Goal: Information Seeking & Learning: Find specific fact

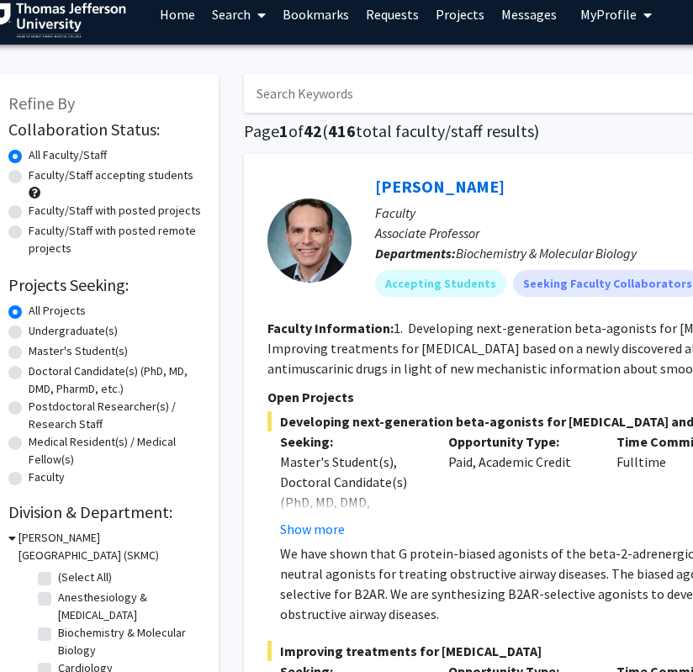
scroll to position [14, 21]
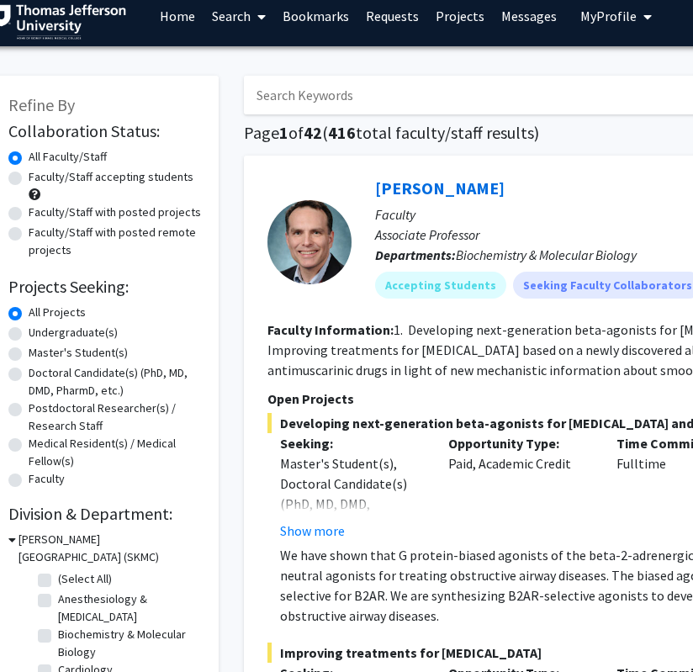
click at [355, 98] on input "Search Keywords" at bounding box center [574, 95] width 661 height 39
click at [514, 91] on input "Search Keywords" at bounding box center [574, 95] width 661 height 39
paste input "1. [PERSON_NAME]"
click at [281, 95] on input "1. [PERSON_NAME]" at bounding box center [574, 95] width 661 height 39
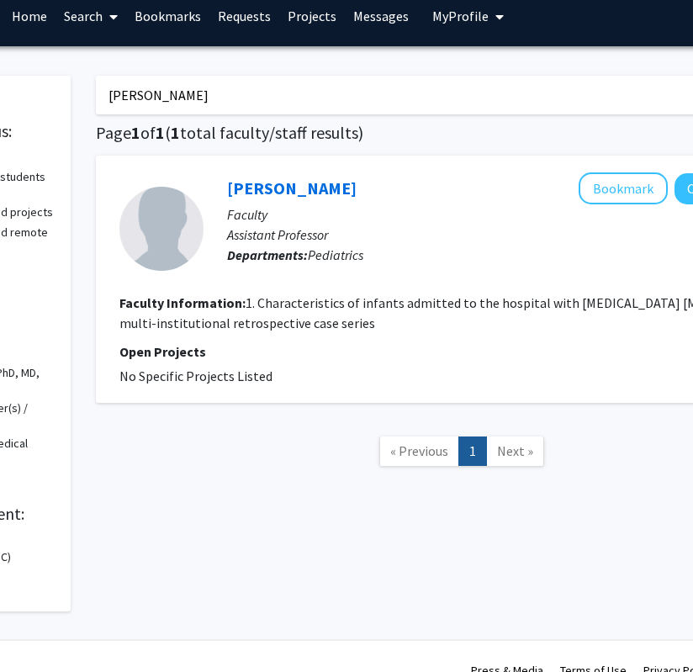
scroll to position [14, 165]
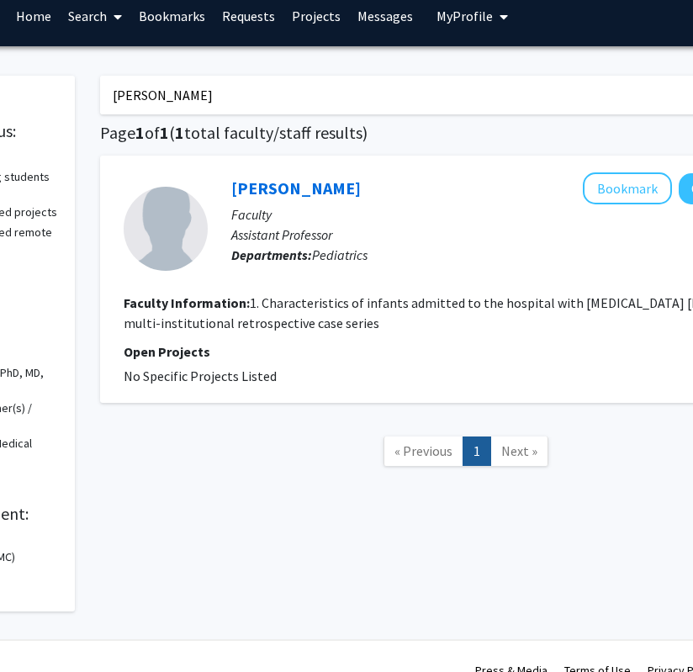
click at [495, 98] on input "[PERSON_NAME]" at bounding box center [430, 95] width 661 height 39
paste input "11. [PERSON_NAME]"
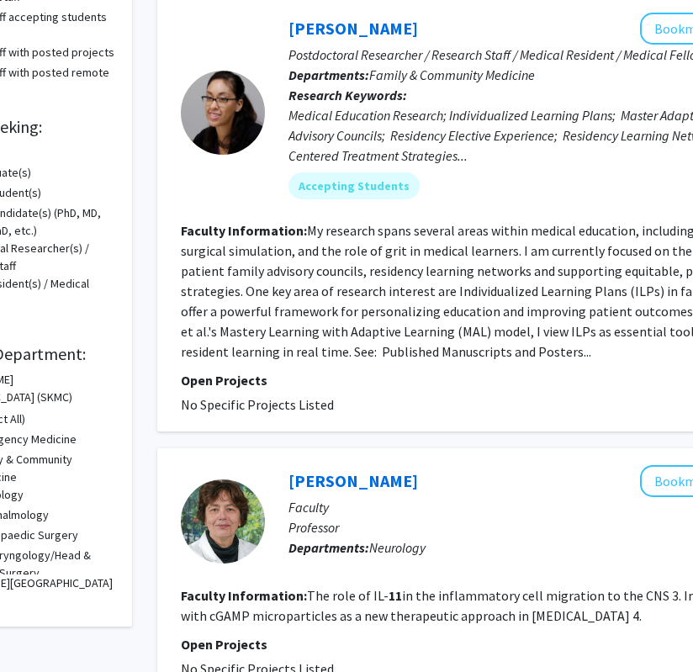
scroll to position [0, 108]
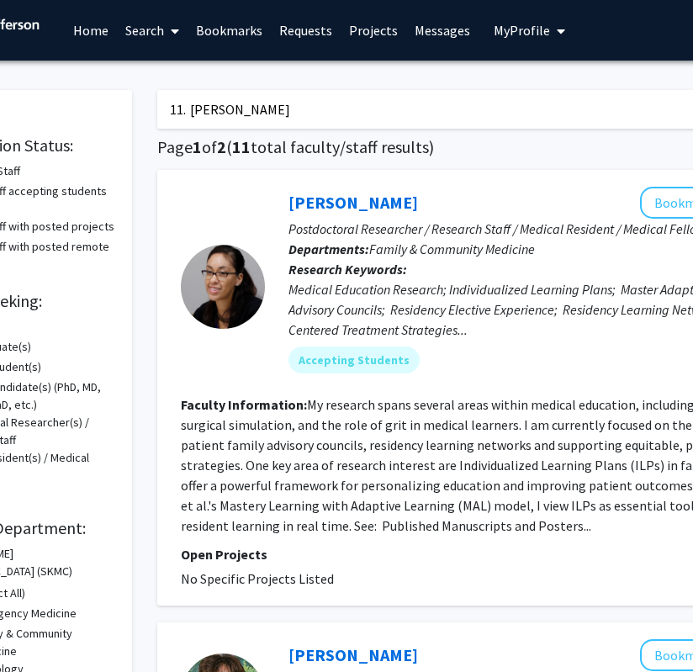
click at [352, 119] on input "11. [PERSON_NAME]" at bounding box center [487, 109] width 661 height 39
paste input "28. [PERSON_NAME]"
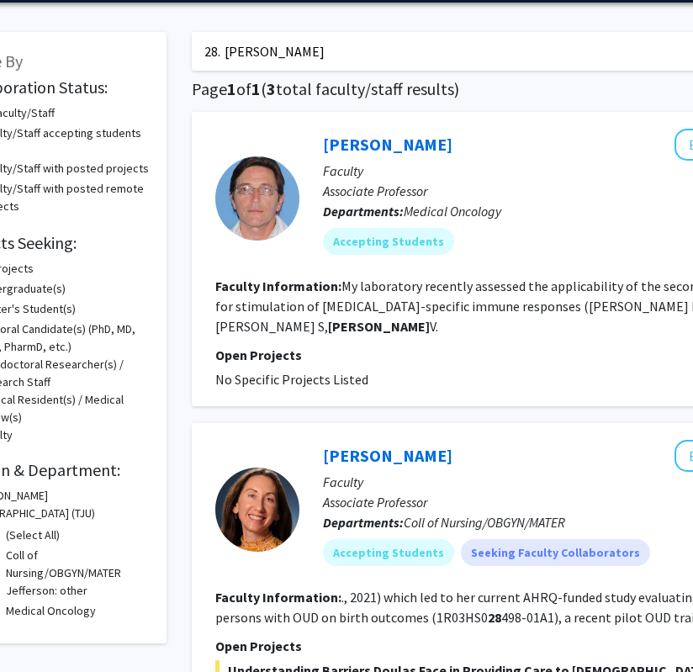
scroll to position [58, 0]
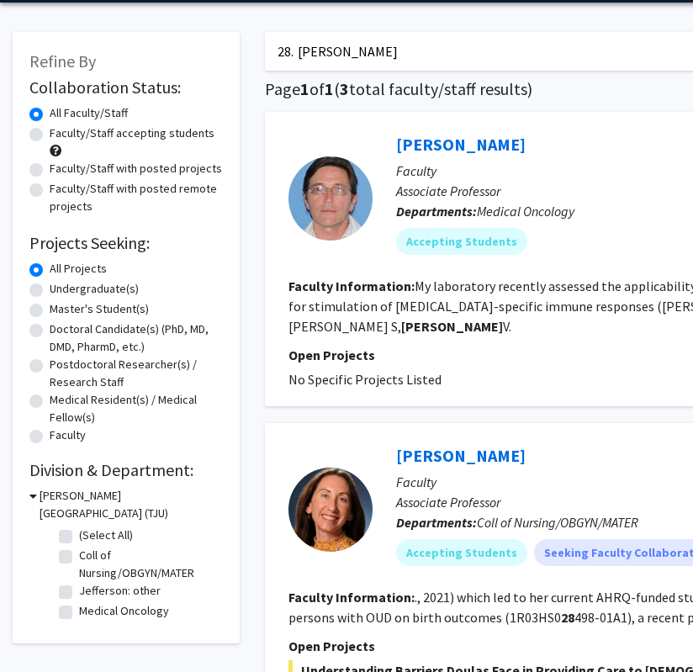
click at [299, 54] on input "28. [PERSON_NAME]" at bounding box center [595, 51] width 661 height 39
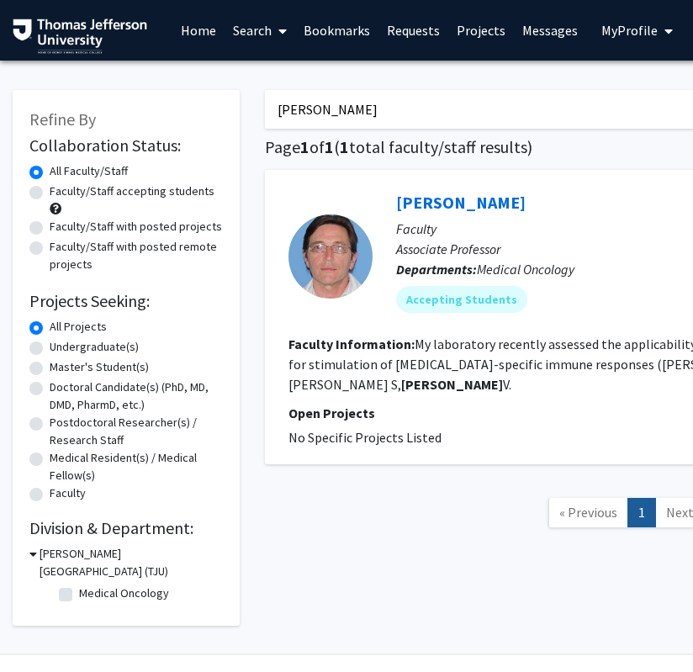
click at [359, 97] on input "[PERSON_NAME]" at bounding box center [595, 109] width 661 height 39
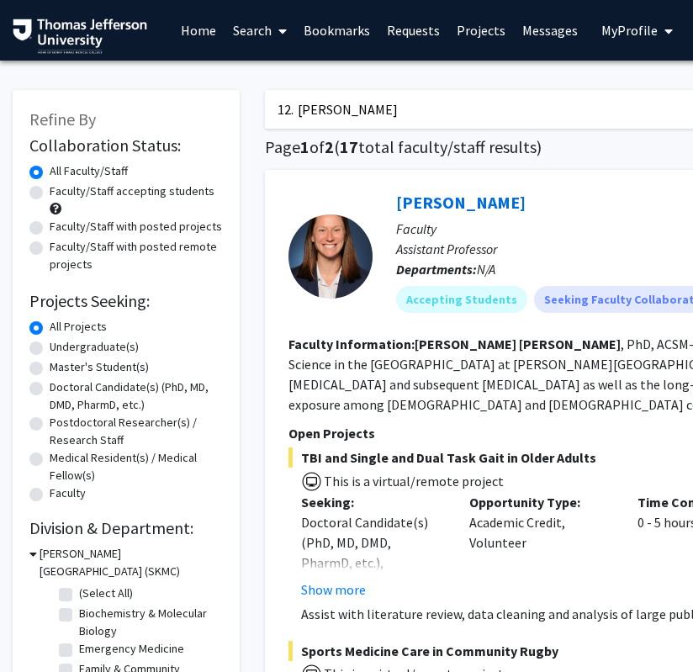
click at [302, 109] on input "12. [PERSON_NAME]" at bounding box center [595, 109] width 661 height 39
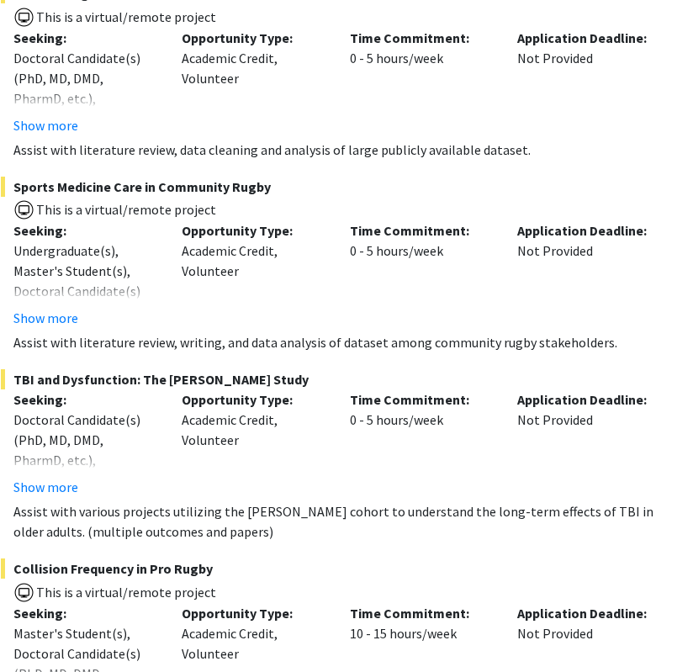
scroll to position [462, 288]
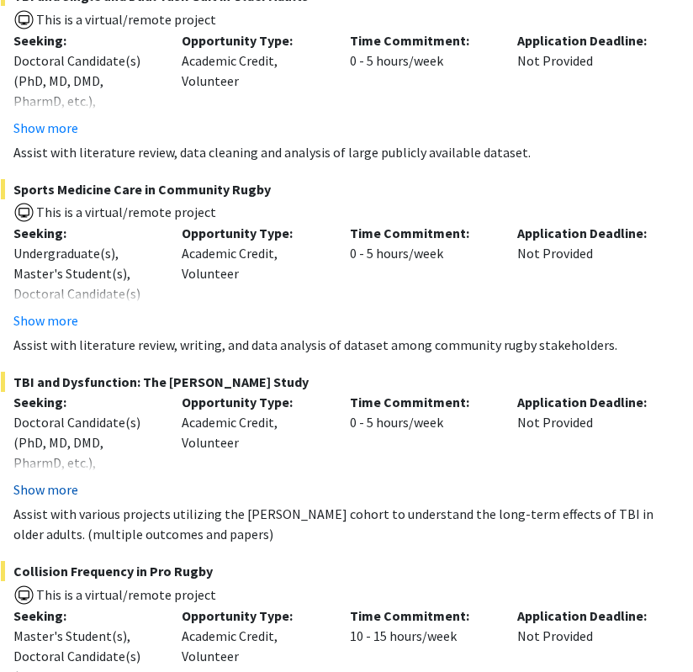
click at [40, 484] on button "Show more" at bounding box center [45, 490] width 65 height 20
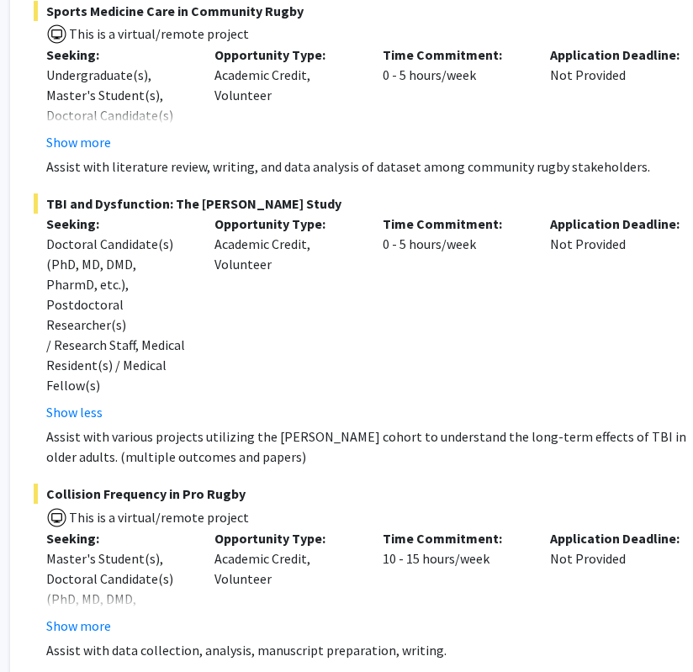
scroll to position [640, 316]
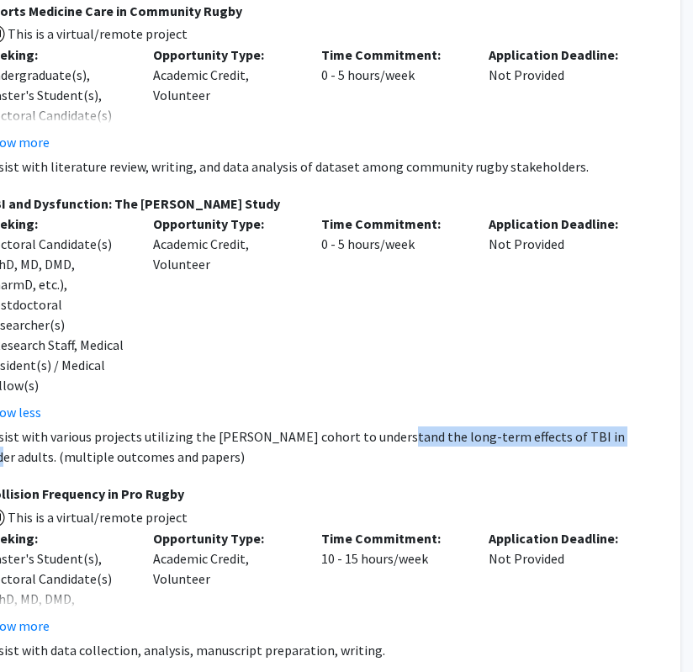
drag, startPoint x: 379, startPoint y: 393, endPoint x: 594, endPoint y: 401, distance: 215.6
click at [594, 427] on p "Assist with various projects utilizing the [PERSON_NAME] cohort to understand t…" at bounding box center [321, 447] width 672 height 40
copy p "long-term effects of TBI in older adults"
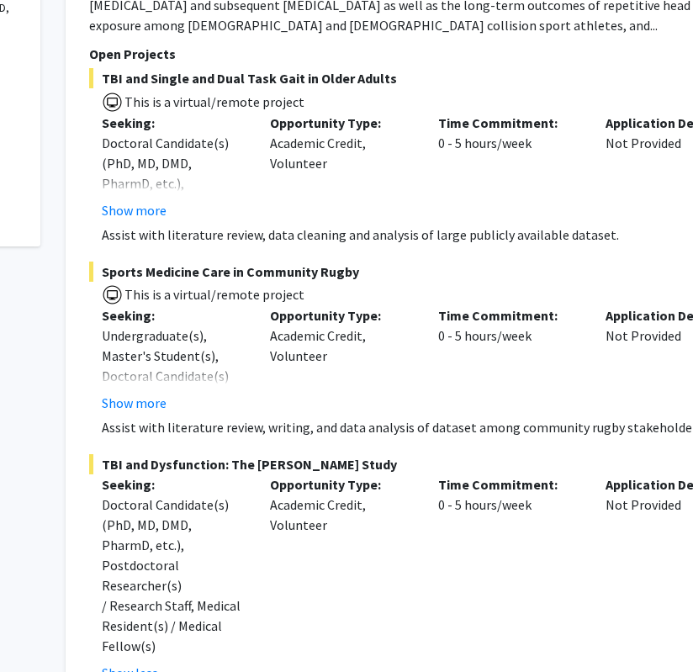
scroll to position [379, 199]
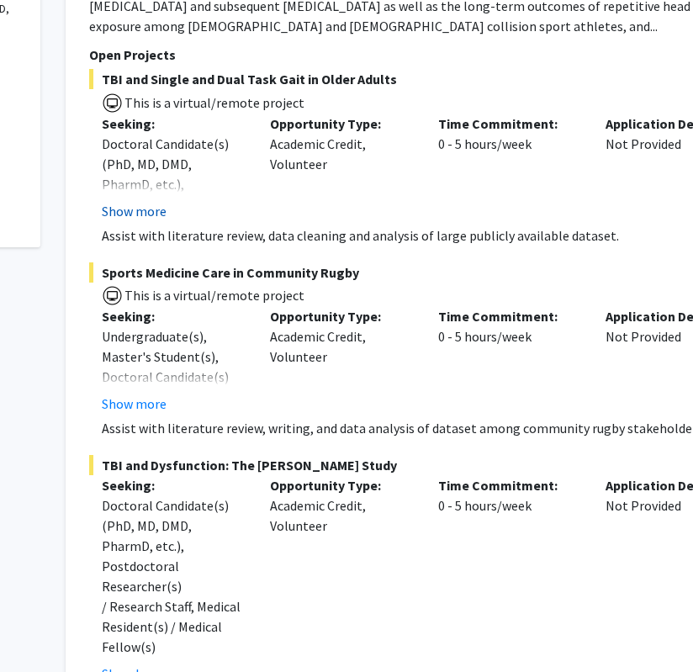
click at [145, 214] on button "Show more" at bounding box center [134, 211] width 65 height 20
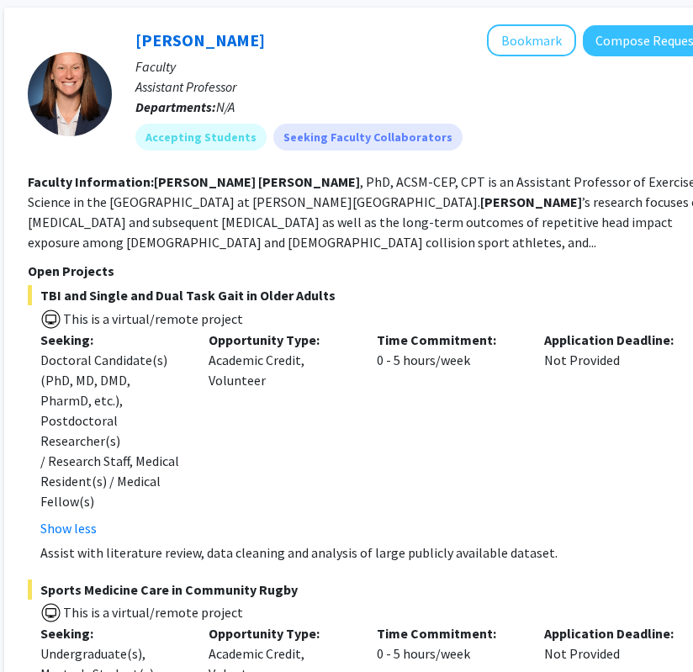
scroll to position [0, 261]
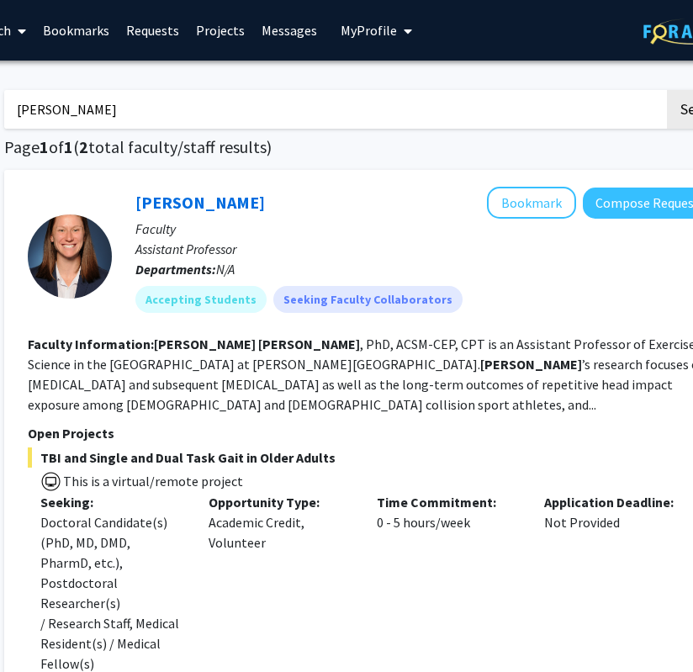
click at [327, 112] on input "[PERSON_NAME]" at bounding box center [334, 109] width 661 height 39
click at [667, 90] on button "Search" at bounding box center [701, 109] width 69 height 39
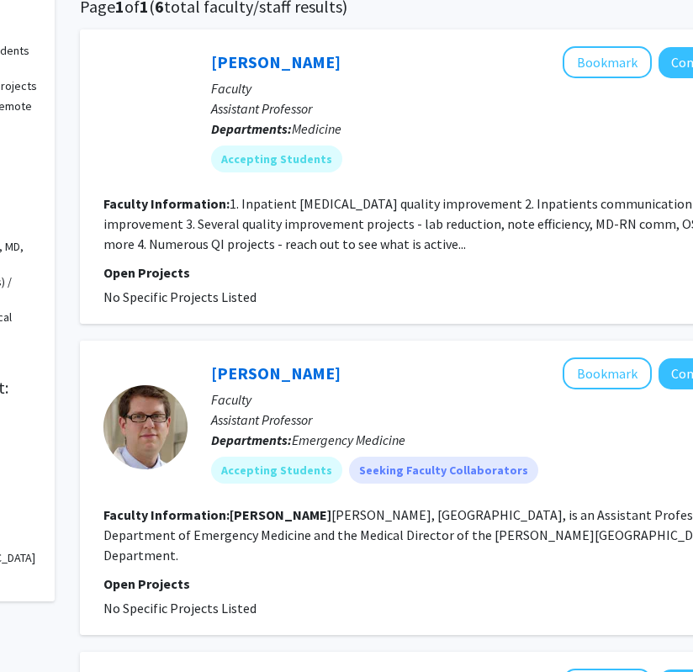
scroll to position [0, 185]
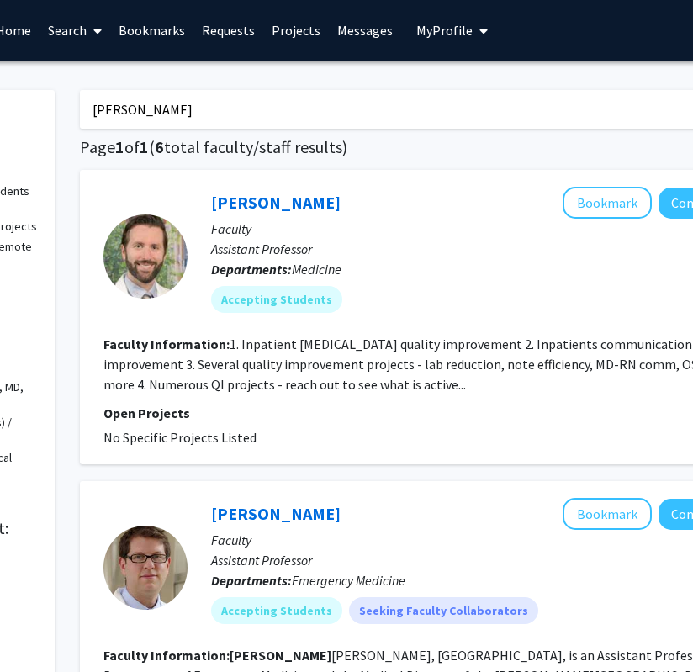
click at [268, 114] on input "[PERSON_NAME]" at bounding box center [410, 109] width 661 height 39
paste input "17. Peisong Ma"
click at [114, 112] on input "17. Peisong Ma" at bounding box center [410, 109] width 661 height 39
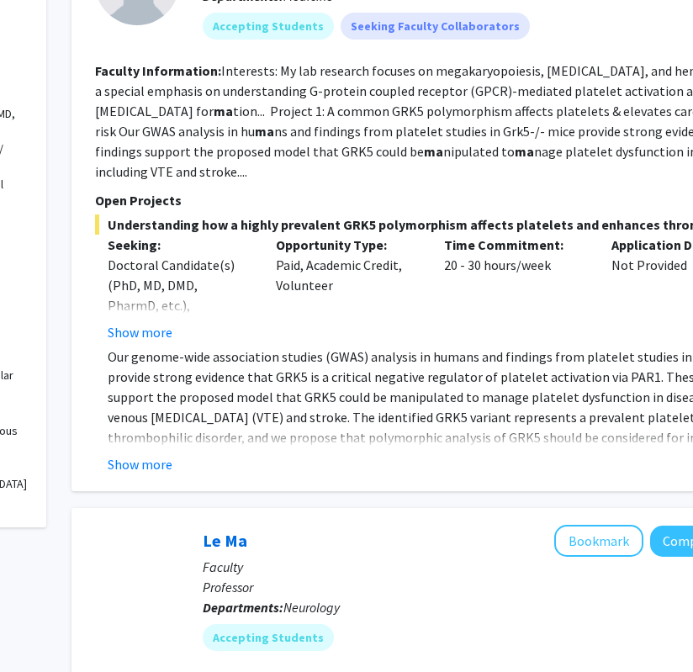
scroll to position [0, 194]
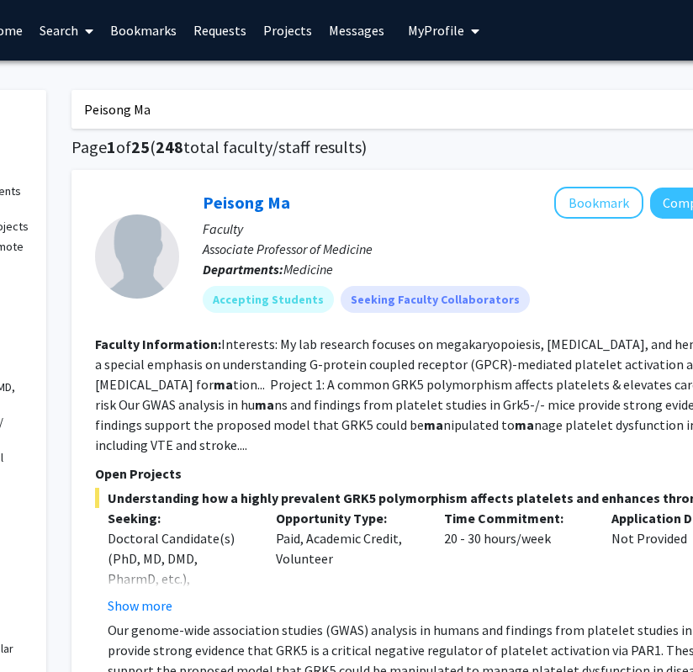
click at [232, 100] on input "Peisong Ma" at bounding box center [402, 109] width 661 height 39
click at [247, 110] on input "Peisong Ma" at bounding box center [402, 109] width 661 height 39
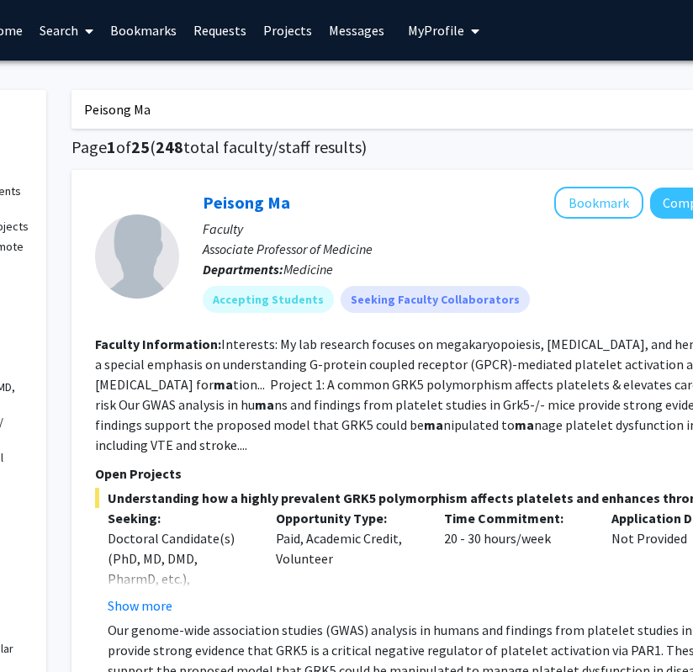
click at [247, 110] on input "Peisong Ma" at bounding box center [402, 109] width 661 height 39
paste input "28. [PERSON_NAME]"
click at [247, 110] on input "28. [PERSON_NAME]" at bounding box center [402, 109] width 661 height 39
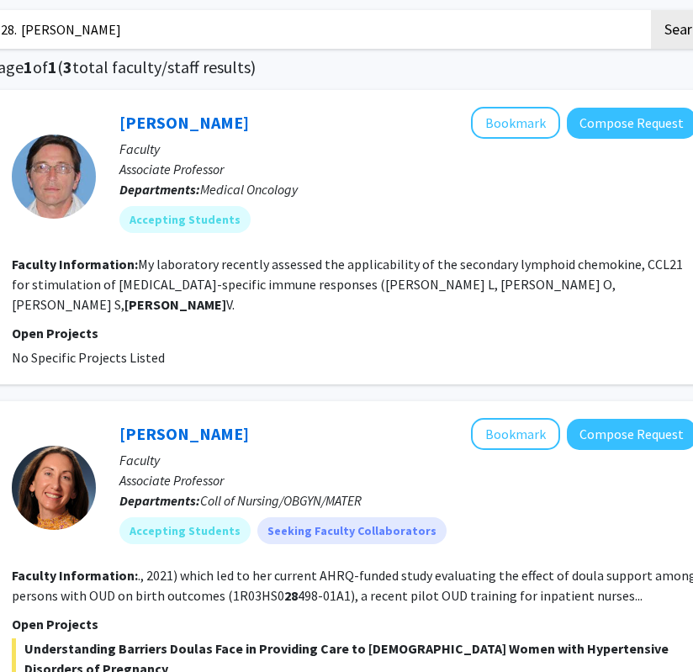
scroll to position [0, 277]
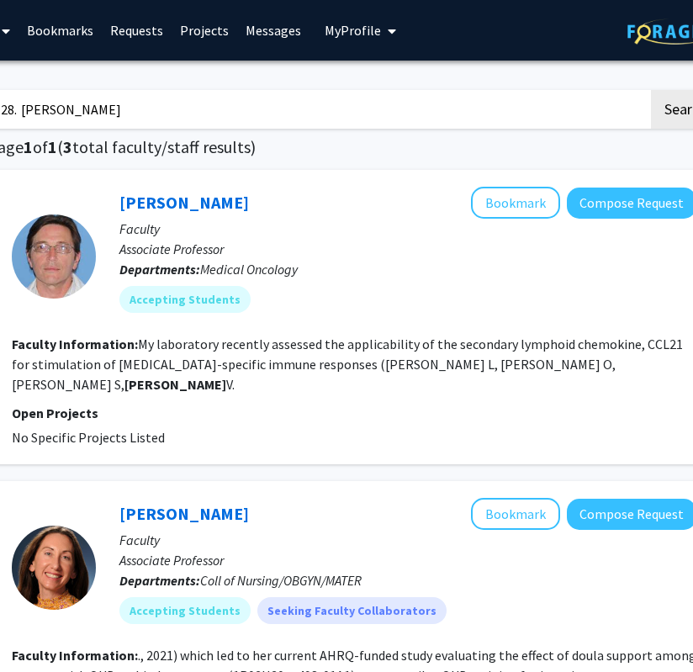
click at [200, 107] on input "28. [PERSON_NAME]" at bounding box center [318, 109] width 661 height 39
paste input "15. [PERSON_NAME]"
click at [26, 109] on input "15. [PERSON_NAME]" at bounding box center [318, 109] width 661 height 39
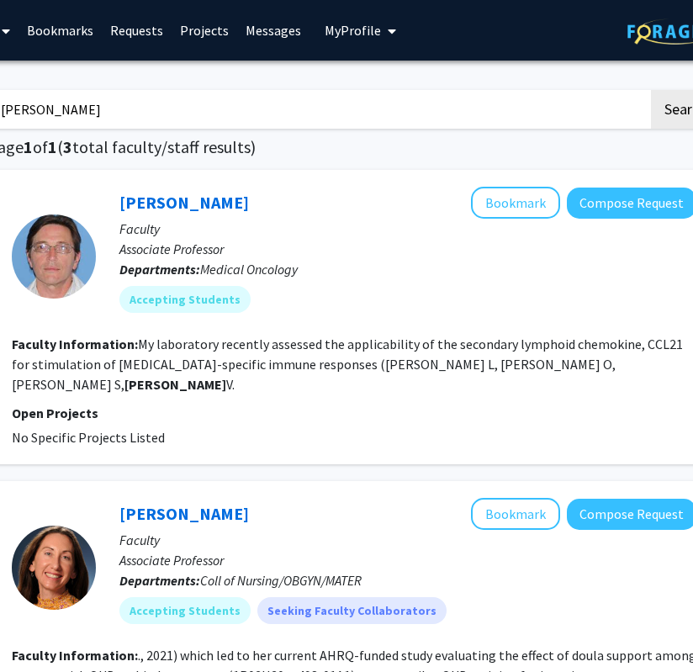
click at [651, 90] on button "Search" at bounding box center [685, 109] width 69 height 39
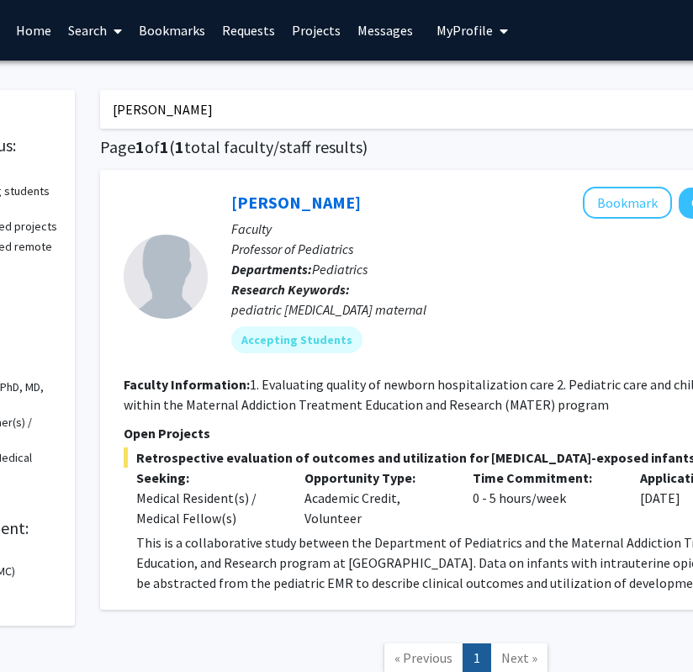
scroll to position [0, 164]
click at [269, 119] on input "[PERSON_NAME]" at bounding box center [431, 109] width 661 height 39
click at [239, 107] on input "[PERSON_NAME]" at bounding box center [431, 109] width 661 height 39
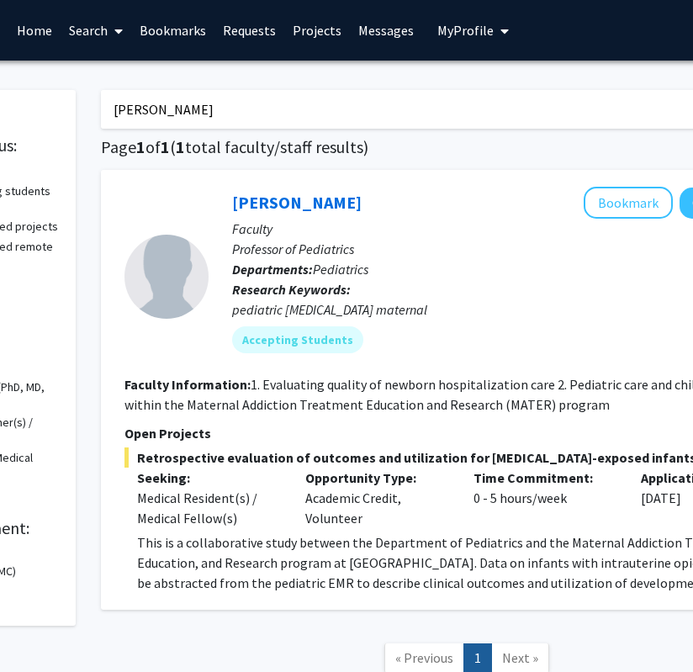
click at [239, 107] on input "[PERSON_NAME]" at bounding box center [431, 109] width 661 height 39
paste input "11. [PERSON_NAME]"
click at [134, 105] on input "11. [PERSON_NAME]" at bounding box center [431, 109] width 661 height 39
type input "[PERSON_NAME]"
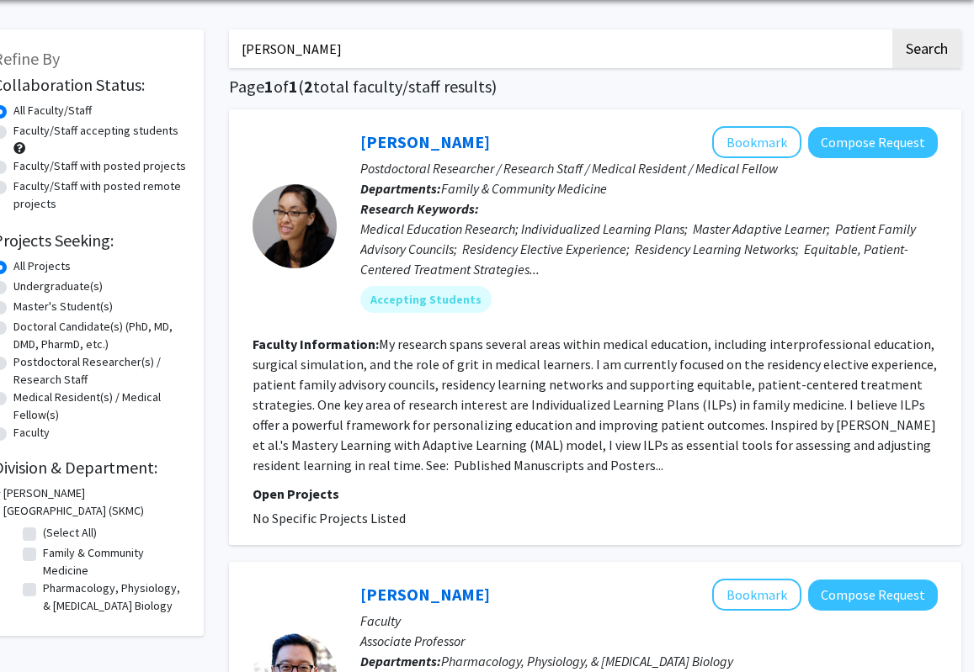
scroll to position [0, 36]
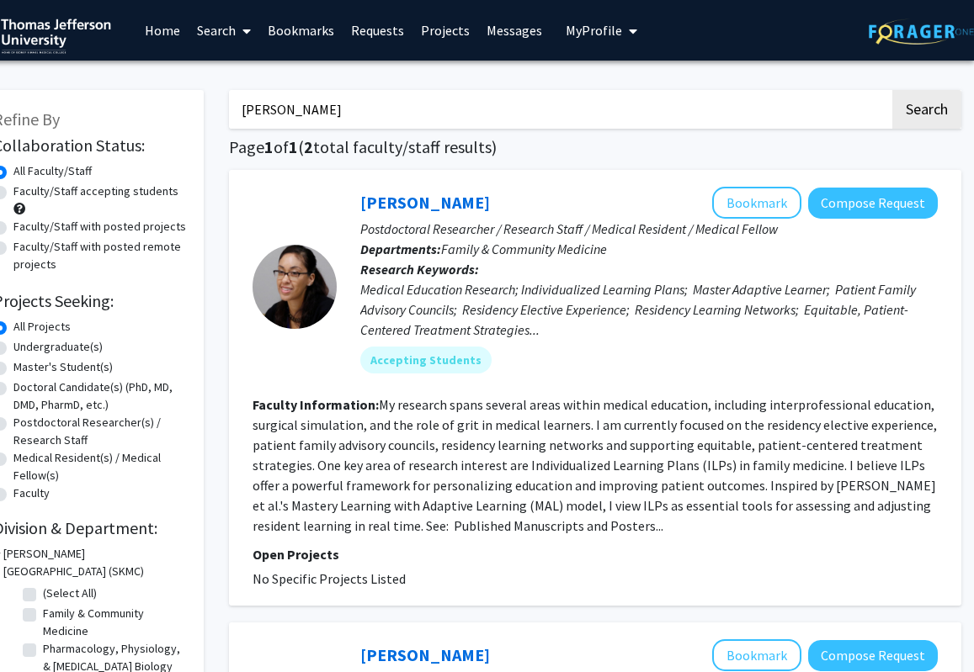
click at [390, 121] on input "[PERSON_NAME]" at bounding box center [559, 109] width 661 height 39
click at [475, 108] on input "Search Keywords" at bounding box center [559, 109] width 661 height 39
paste input "10. [PERSON_NAME]/[PERSON_NAME] ([PERSON_NAME])"
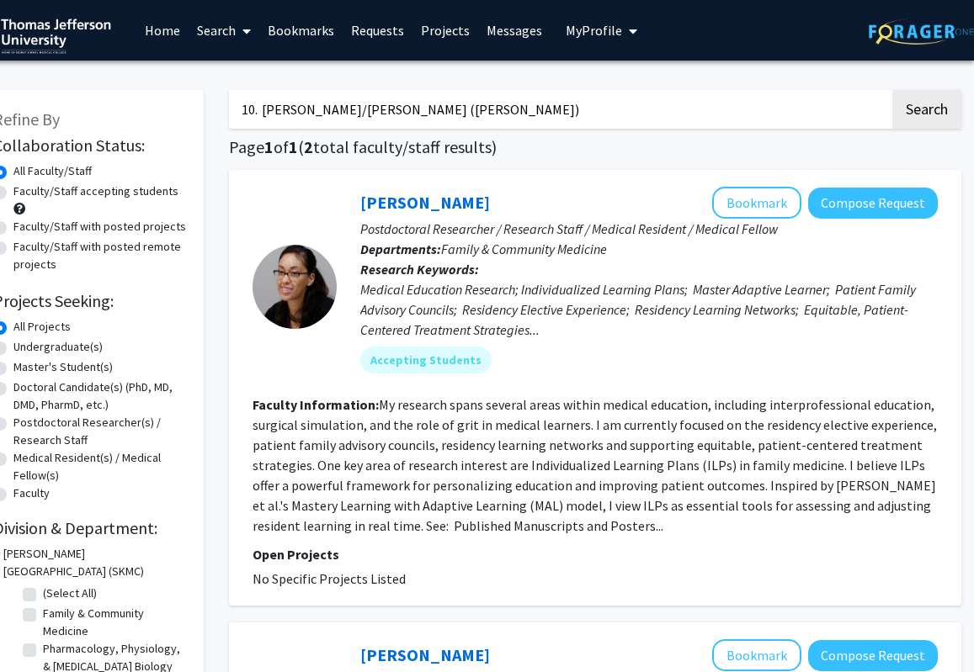
click at [266, 107] on input "10. [PERSON_NAME]/[PERSON_NAME] ([PERSON_NAME])" at bounding box center [559, 109] width 661 height 39
click at [705, 90] on button "Search" at bounding box center [926, 109] width 69 height 39
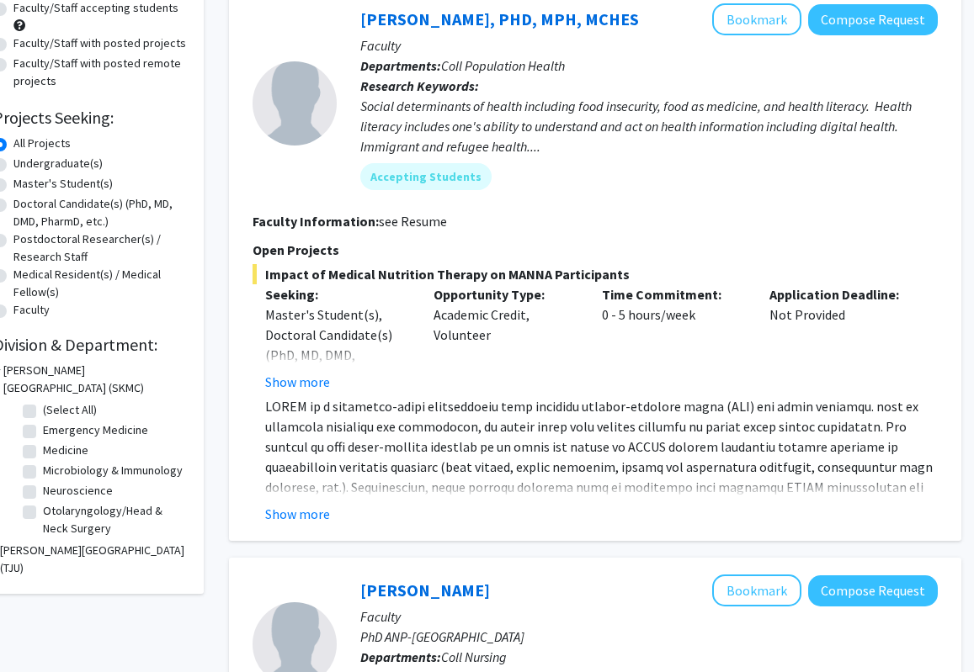
scroll to position [184, 36]
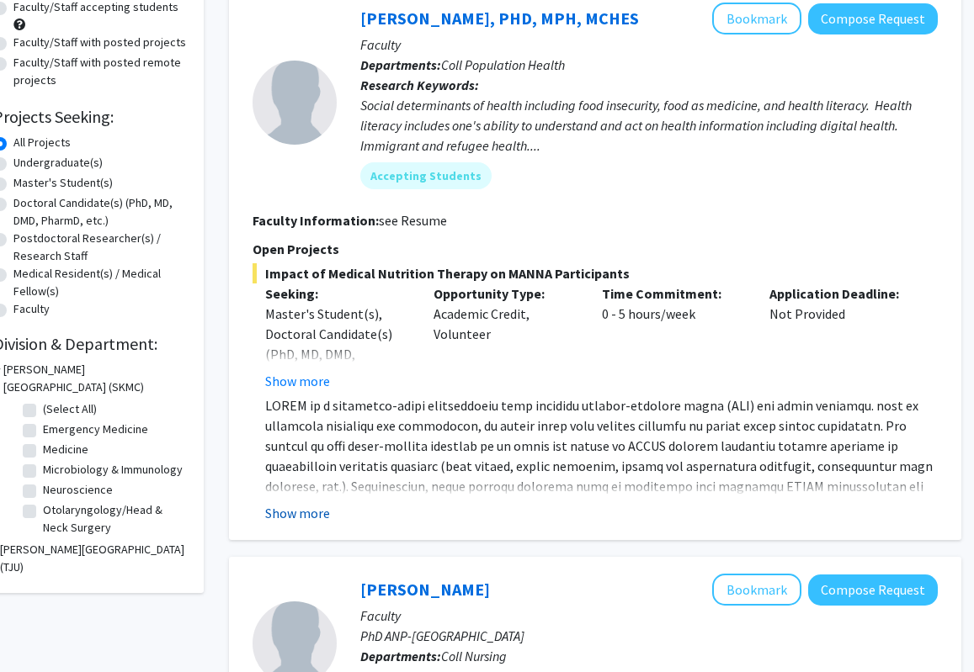
click at [309, 511] on button "Show more" at bounding box center [297, 513] width 65 height 20
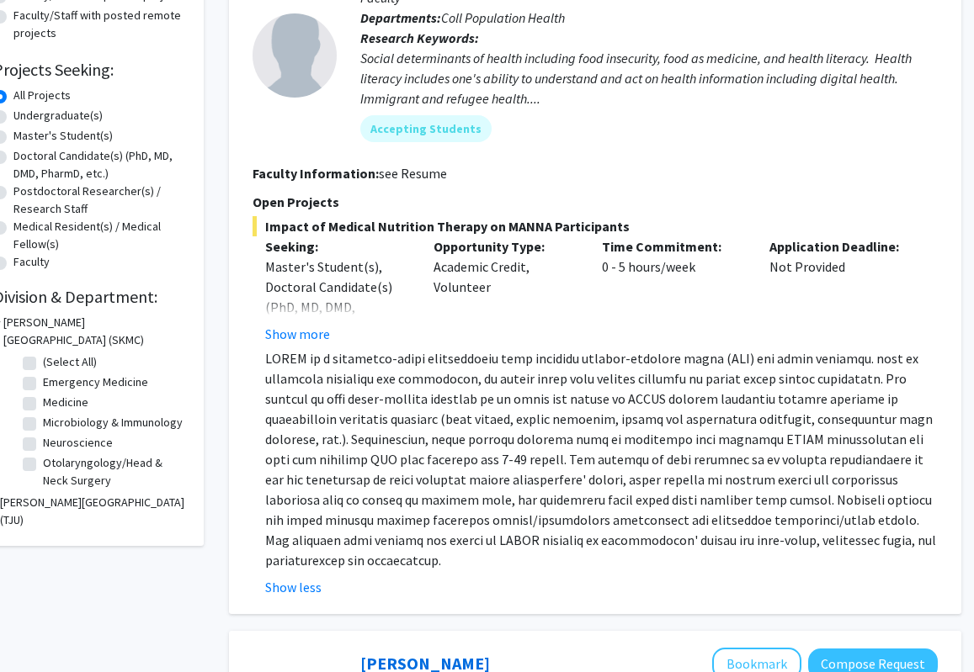
scroll to position [0, 36]
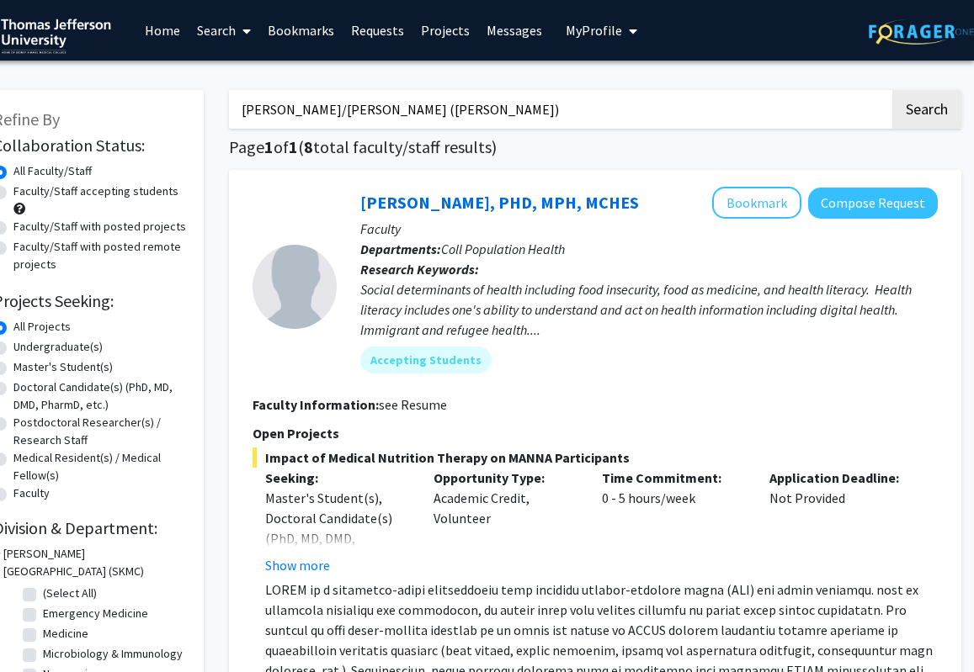
click at [492, 112] on input "[PERSON_NAME]/[PERSON_NAME] ([PERSON_NAME])" at bounding box center [559, 109] width 661 height 39
paste input "5. [PERSON_NAME] (Pathology"
click at [492, 112] on input "[PERSON_NAME]/[PERSON_NAME] ([PERSON_NAME])" at bounding box center [559, 109] width 661 height 39
click at [265, 107] on input "5. [PERSON_NAME] (Pathology)" at bounding box center [559, 109] width 661 height 39
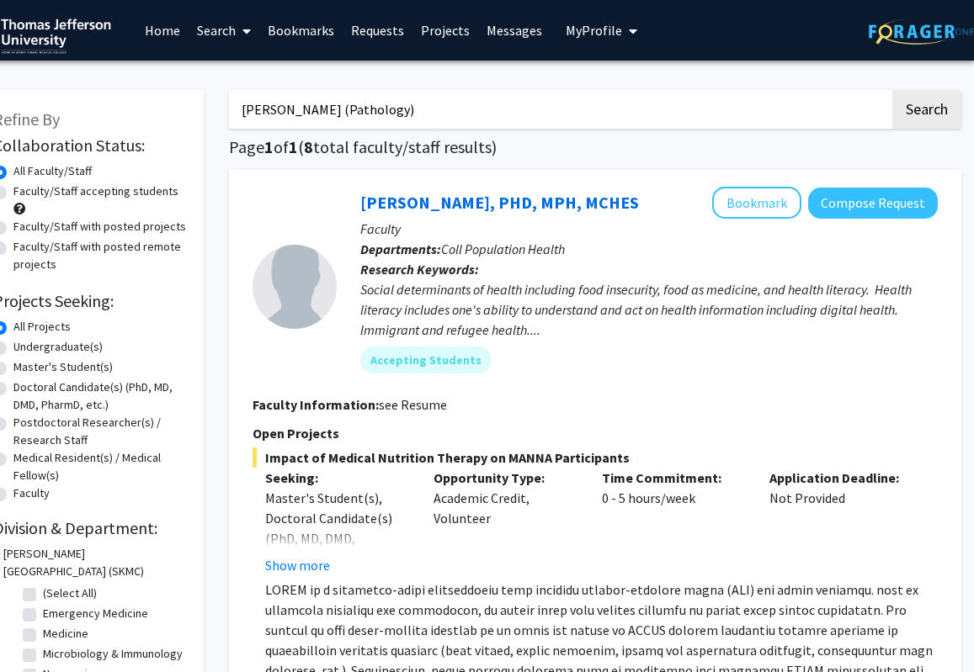
drag, startPoint x: 374, startPoint y: 119, endPoint x: 306, endPoint y: 124, distance: 68.4
click at [306, 124] on input "[PERSON_NAME] (Pathology)" at bounding box center [559, 109] width 661 height 39
type input "[PERSON_NAME]"
click at [705, 90] on button "Search" at bounding box center [926, 109] width 69 height 39
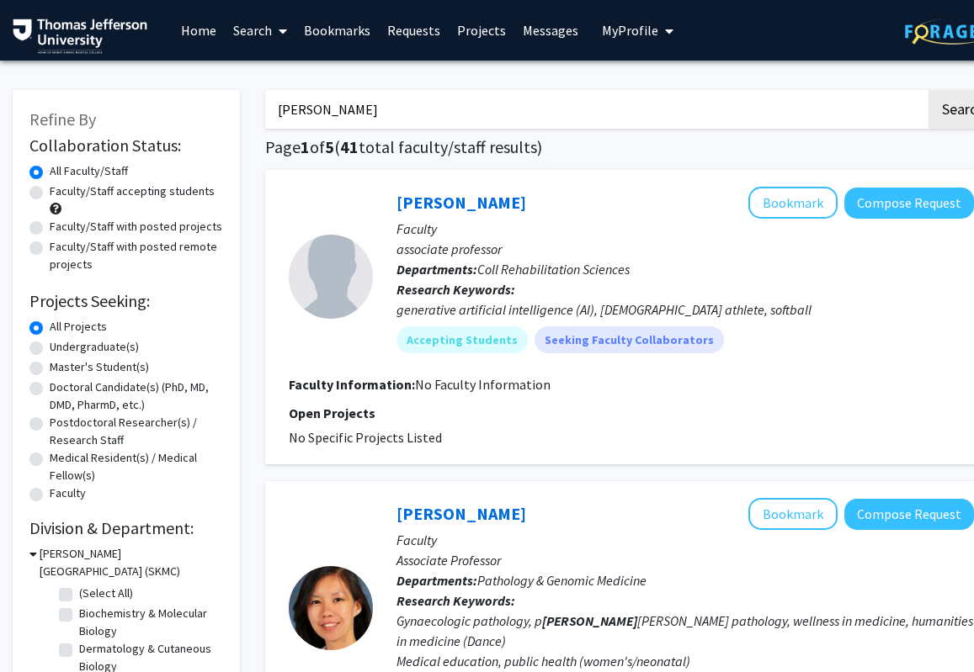
click at [454, 125] on input "[PERSON_NAME]" at bounding box center [595, 109] width 661 height 39
click at [619, 99] on input "Search Keywords" at bounding box center [595, 109] width 661 height 39
paste input "19. [PERSON_NAME]"
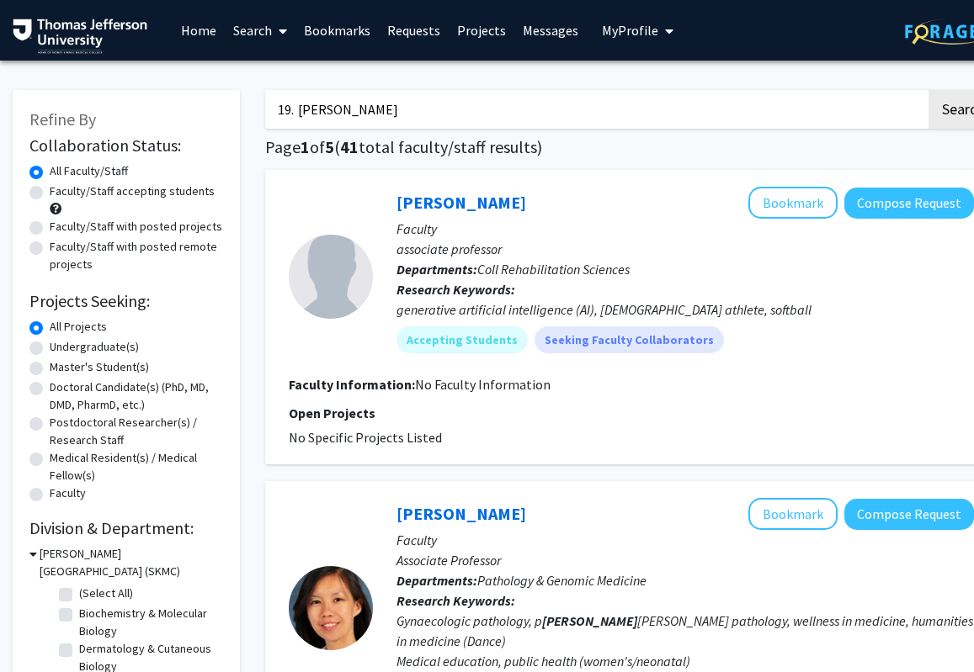
click at [705, 90] on button "Search" at bounding box center [962, 109] width 69 height 39
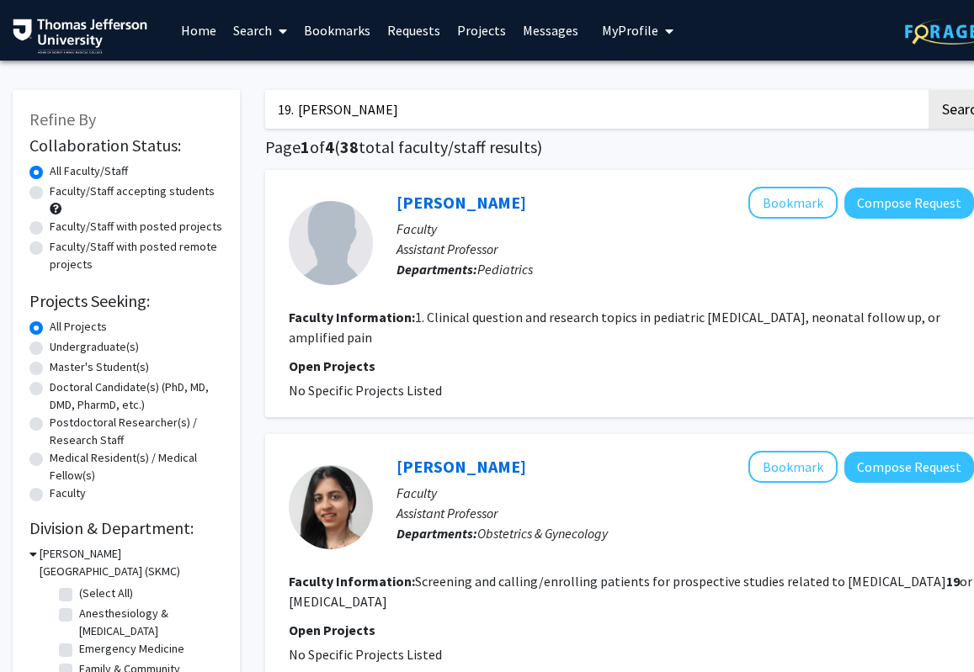
click at [300, 110] on input "19. [PERSON_NAME]" at bounding box center [595, 109] width 661 height 39
click at [705, 90] on button "Search" at bounding box center [962, 109] width 69 height 39
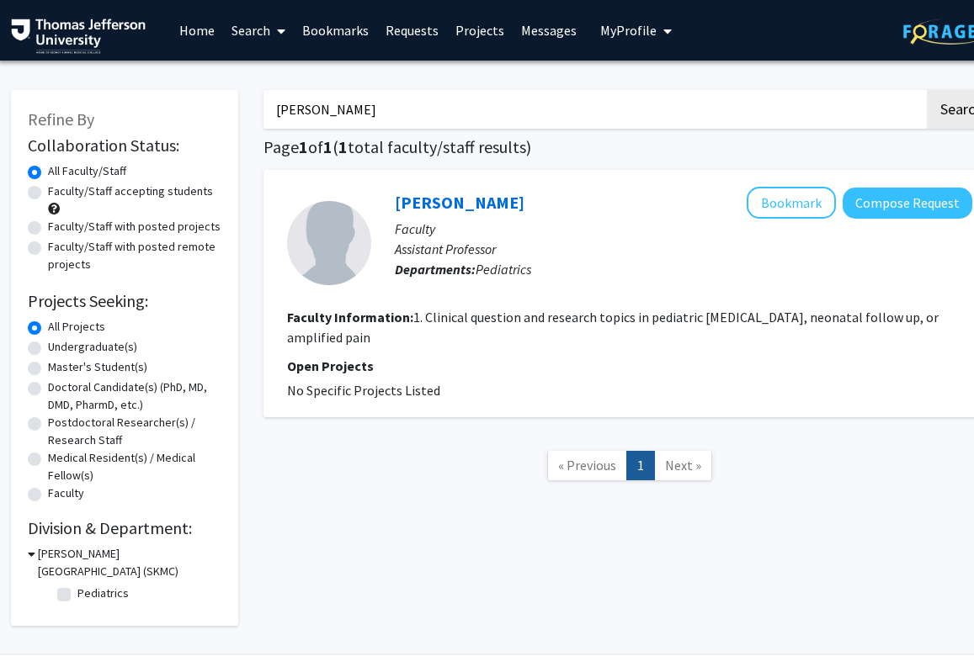
scroll to position [0, 36]
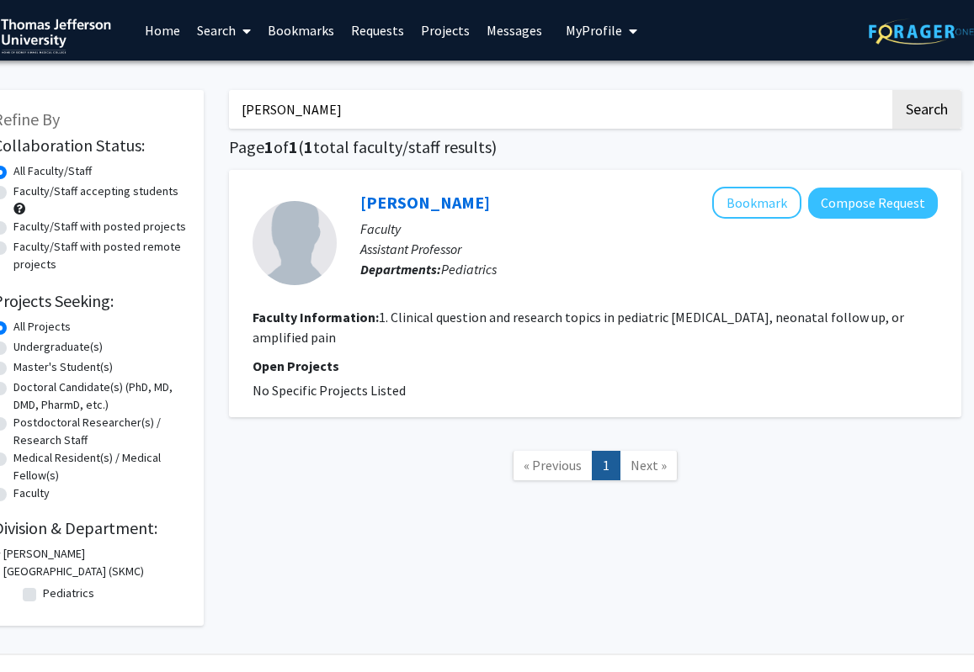
drag, startPoint x: 498, startPoint y: 130, endPoint x: 491, endPoint y: 112, distance: 19.2
click at [491, 112] on div "[PERSON_NAME] Search Page 1 of 1 ( 1 total faculty/staff results) [PERSON_NAME]…" at bounding box center [594, 349] width 757 height 553
click at [491, 112] on input "[PERSON_NAME]" at bounding box center [559, 109] width 661 height 39
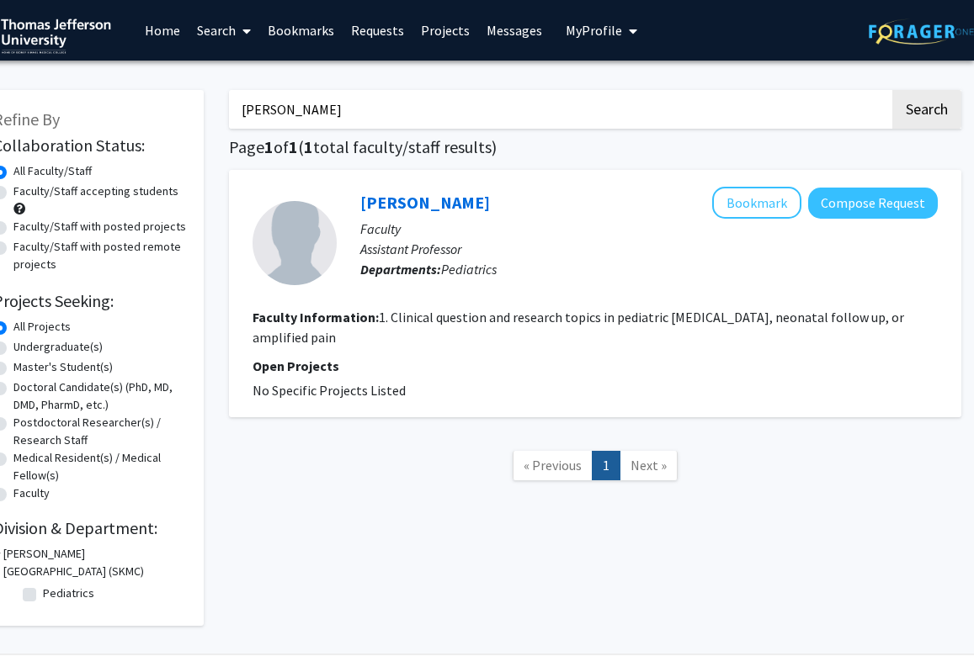
paste input "22. [PERSON_NAME] Summer"
click at [267, 114] on input "22. [PERSON_NAME] Summer" at bounding box center [559, 109] width 661 height 39
click at [705, 90] on button "Search" at bounding box center [926, 109] width 69 height 39
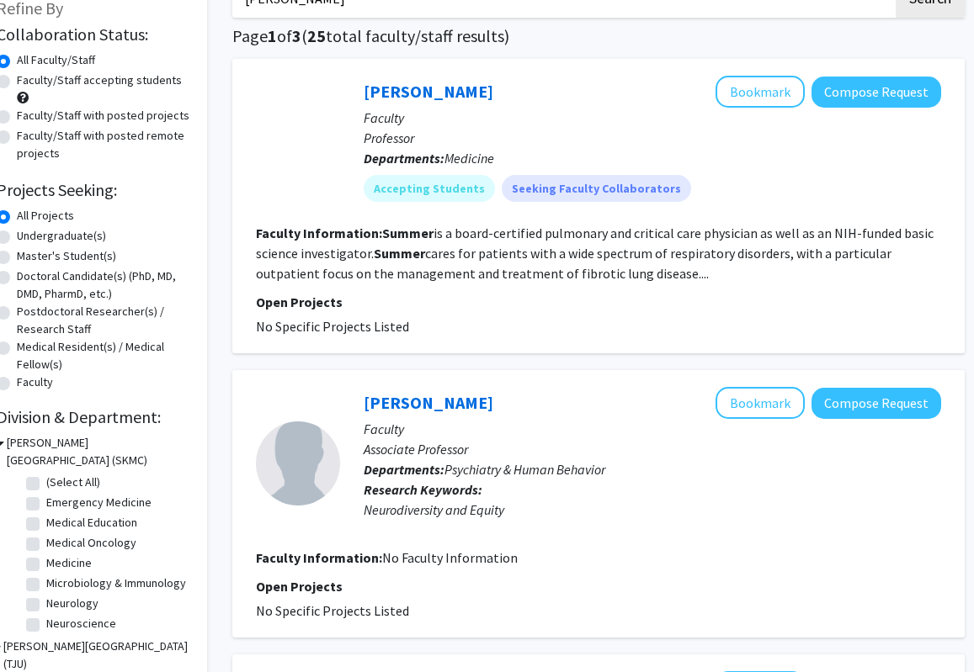
scroll to position [63, 33]
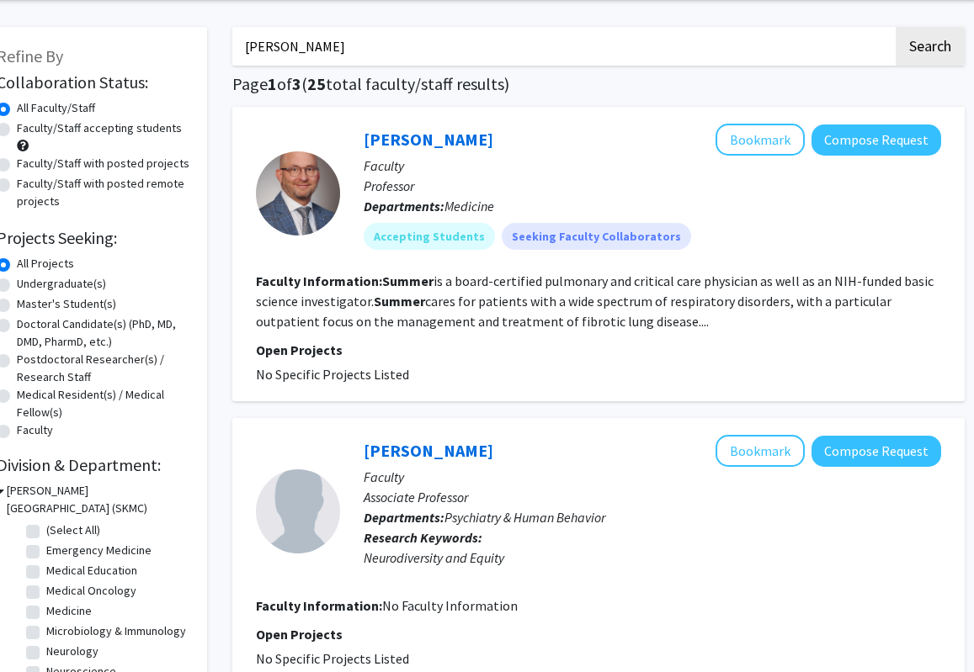
click at [556, 33] on input "[PERSON_NAME]" at bounding box center [562, 46] width 661 height 39
paste input "20. [PERSON_NAME]"
click at [705, 27] on button "Search" at bounding box center [929, 46] width 69 height 39
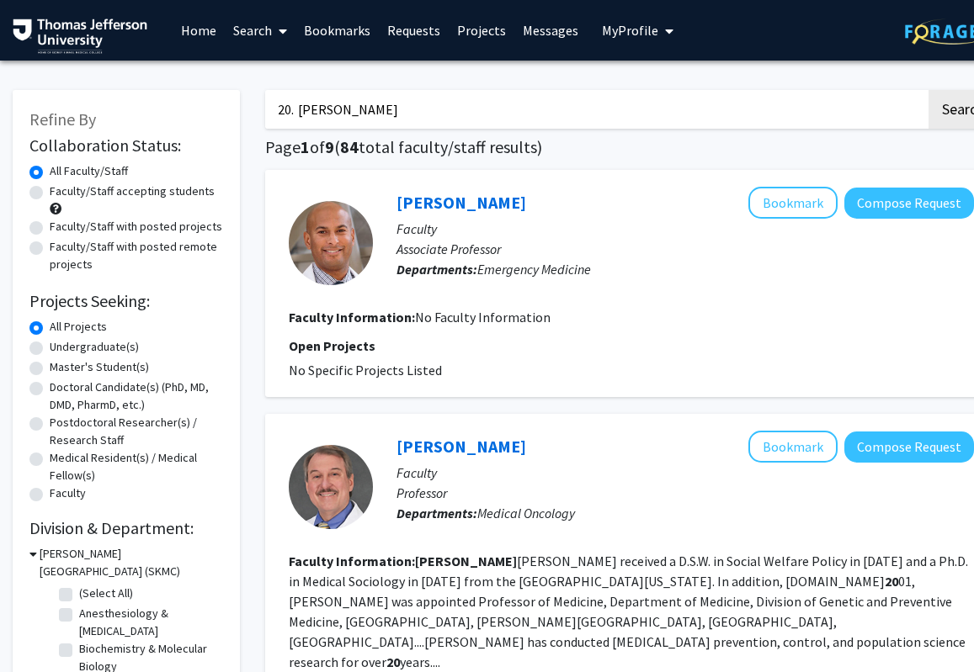
click at [301, 111] on input "20. [PERSON_NAME]" at bounding box center [595, 109] width 661 height 39
click at [705, 90] on button "Search" at bounding box center [962, 109] width 69 height 39
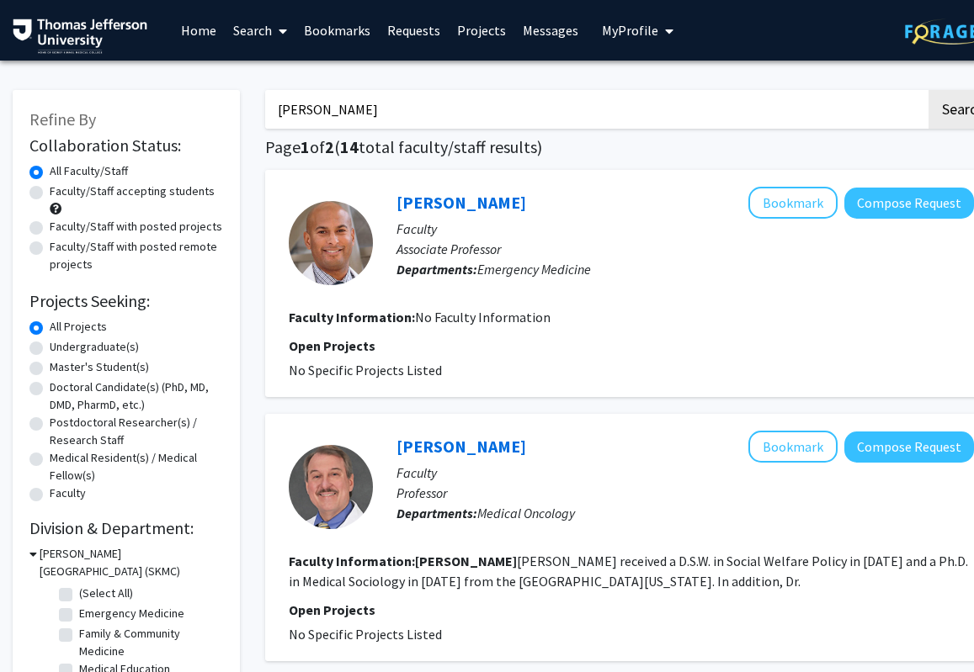
click at [563, 91] on input "[PERSON_NAME]" at bounding box center [595, 109] width 661 height 39
paste input "29. [PERSON_NAME]"
click at [297, 113] on input "29. [PERSON_NAME]" at bounding box center [595, 109] width 661 height 39
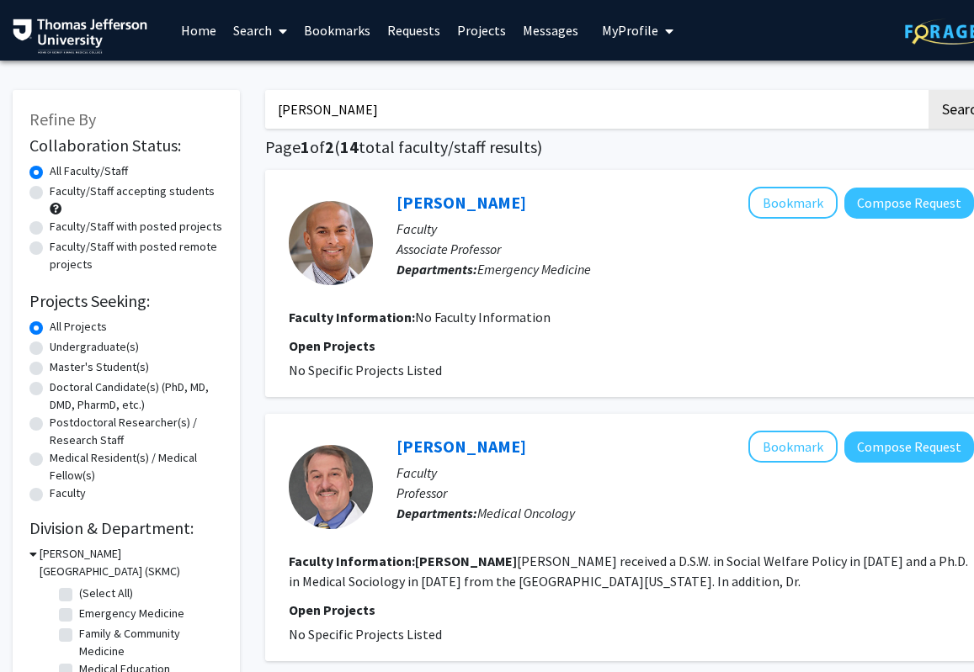
click at [705, 90] on button "Search" at bounding box center [962, 109] width 69 height 39
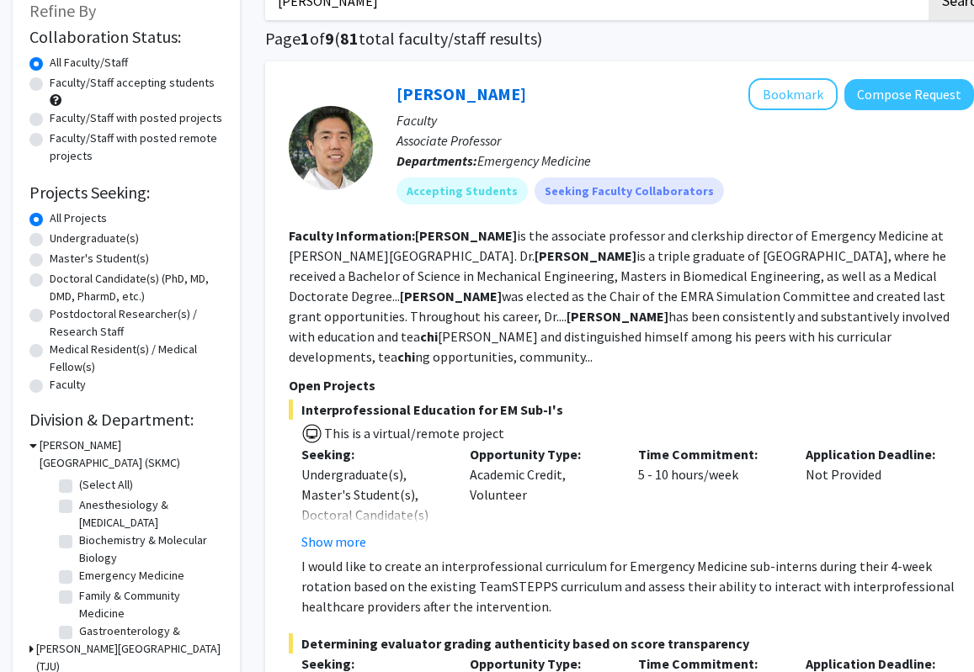
scroll to position [113, 0]
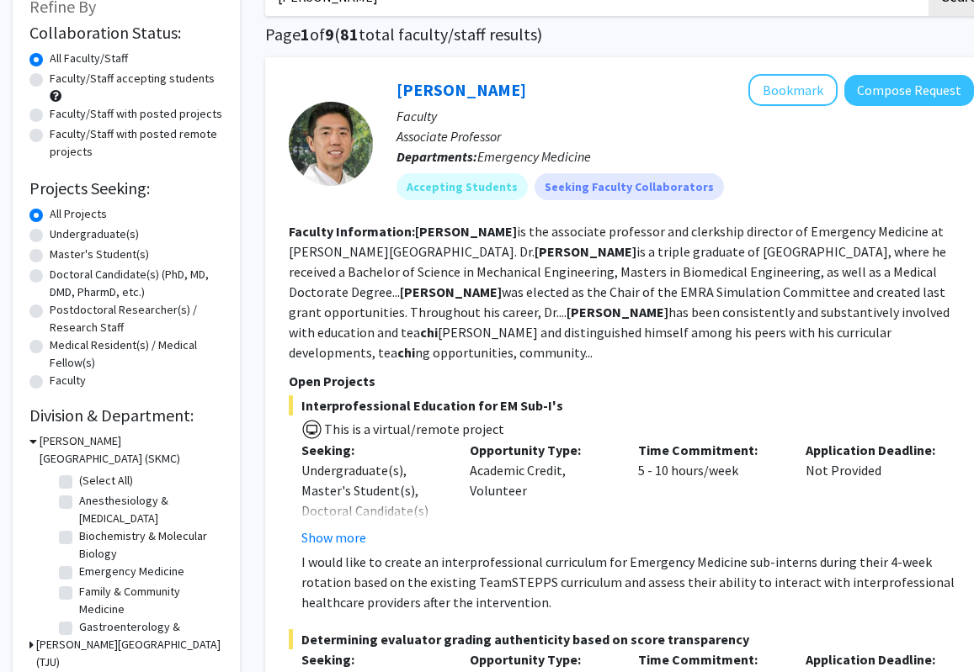
click at [624, 316] on fg-read-more "[PERSON_NAME] is the associate professor and clerkship director of Emergency Me…" at bounding box center [619, 292] width 661 height 138
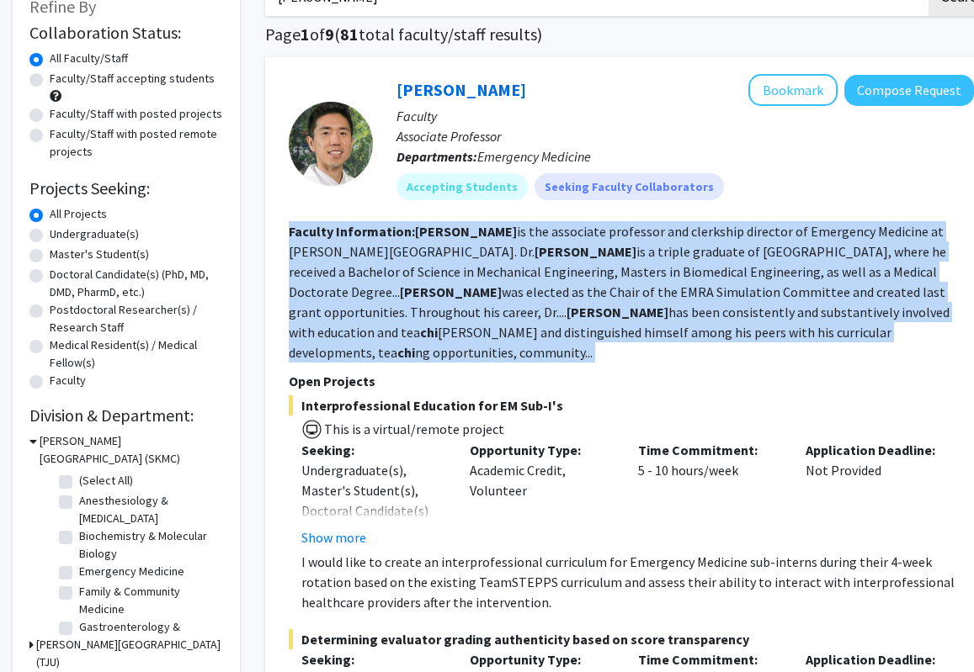
click at [624, 316] on fg-read-more "[PERSON_NAME] is the associate professor and clerkship director of Emergency Me…" at bounding box center [619, 292] width 661 height 138
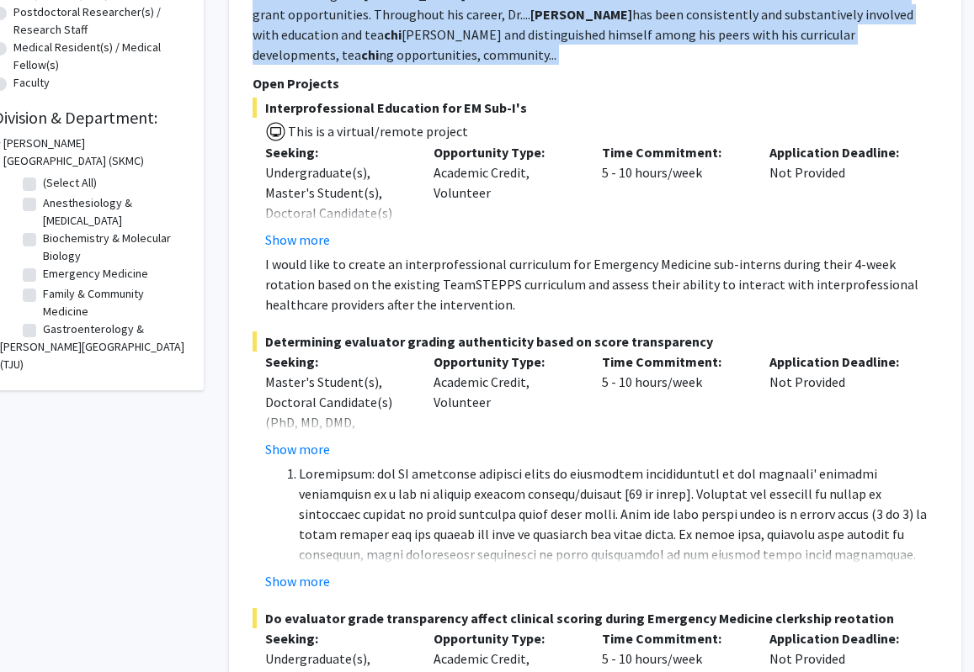
scroll to position [412, 36]
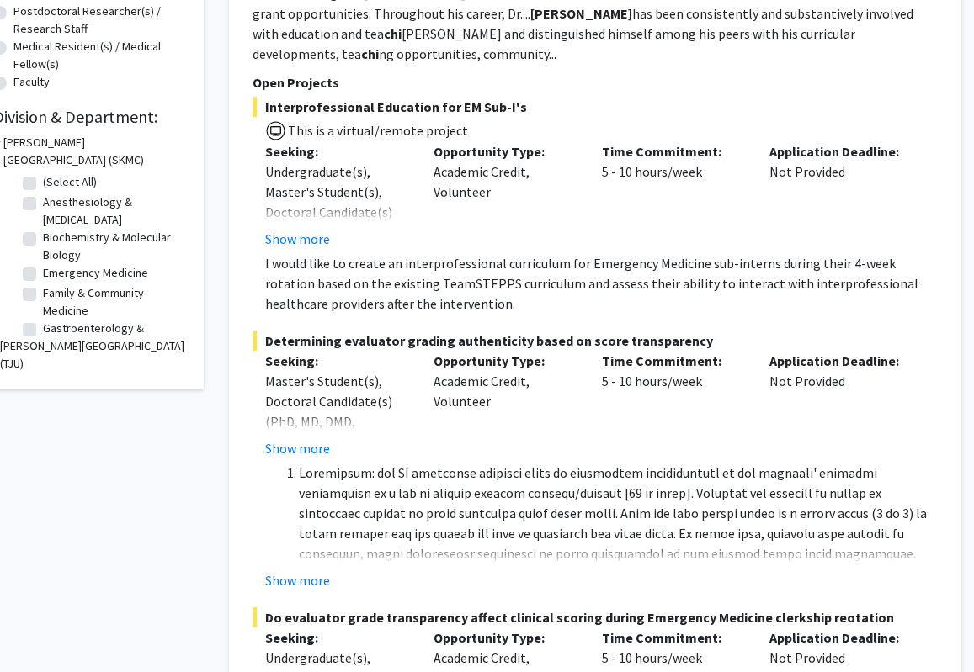
click at [420, 331] on span "Determining evaluator grading authenticity based on score transparency" at bounding box center [594, 341] width 685 height 20
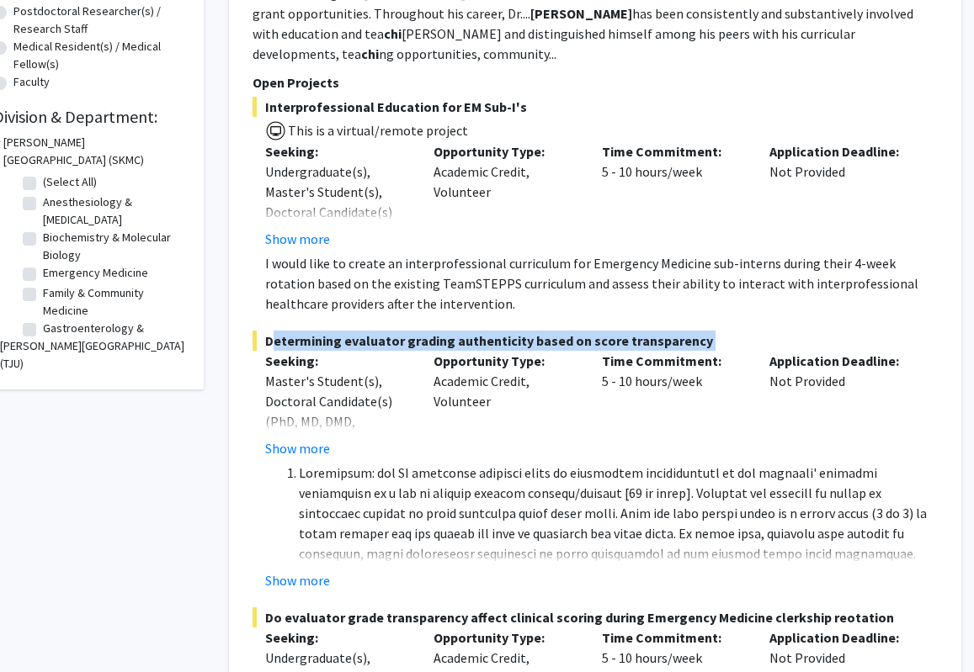
click at [420, 331] on span "Determining evaluator grading authenticity based on score transparency" at bounding box center [594, 341] width 685 height 20
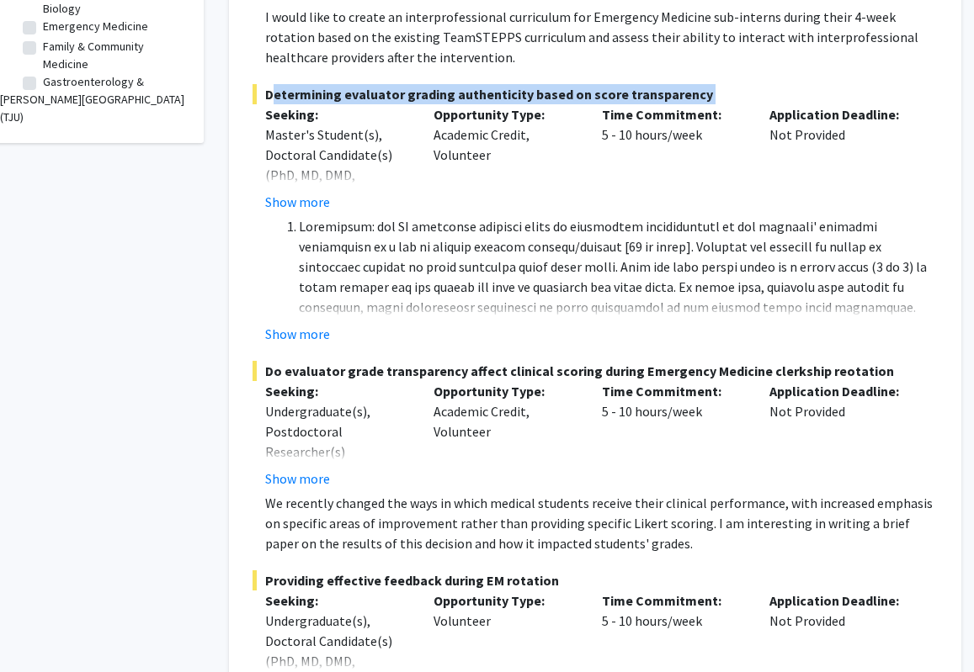
scroll to position [661, 36]
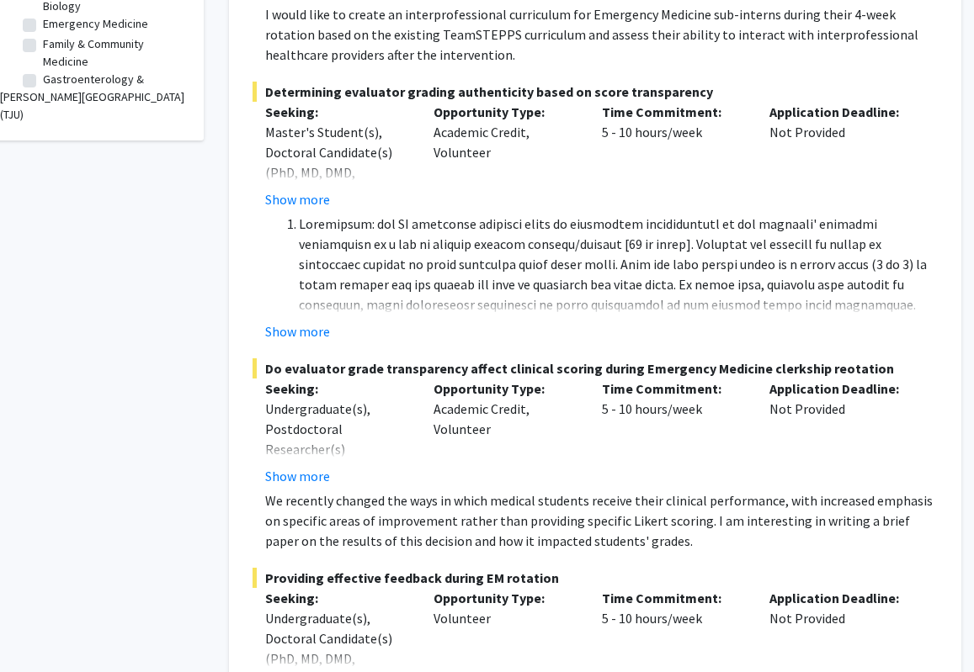
click at [474, 358] on span "Do evaluator grade transparency affect clinical scoring during Emergency Medici…" at bounding box center [594, 368] width 685 height 20
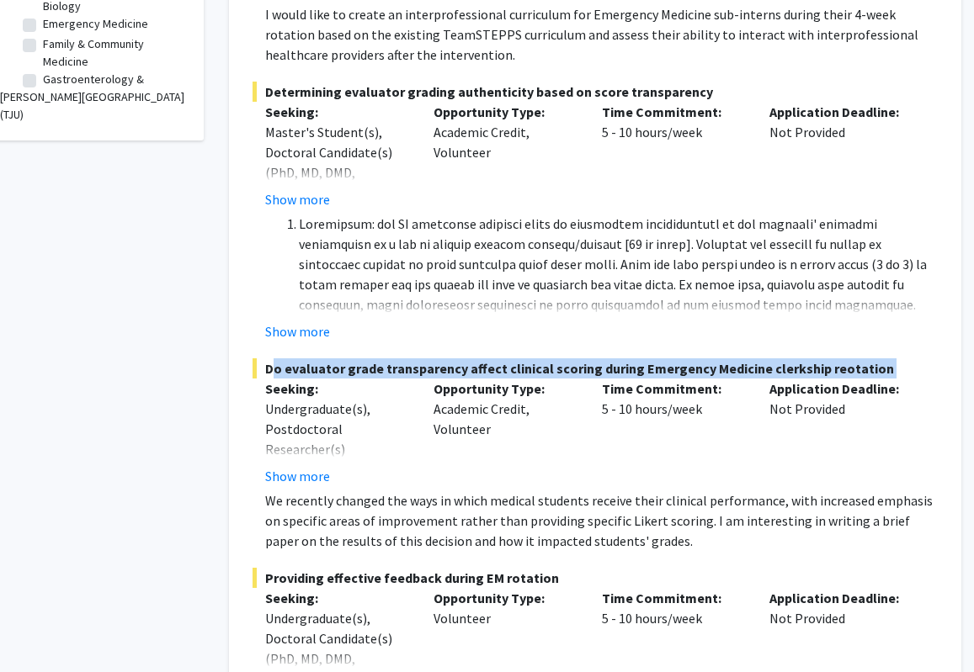
click at [474, 358] on span "Do evaluator grade transparency affect clinical scoring during Emergency Medici…" at bounding box center [594, 368] width 685 height 20
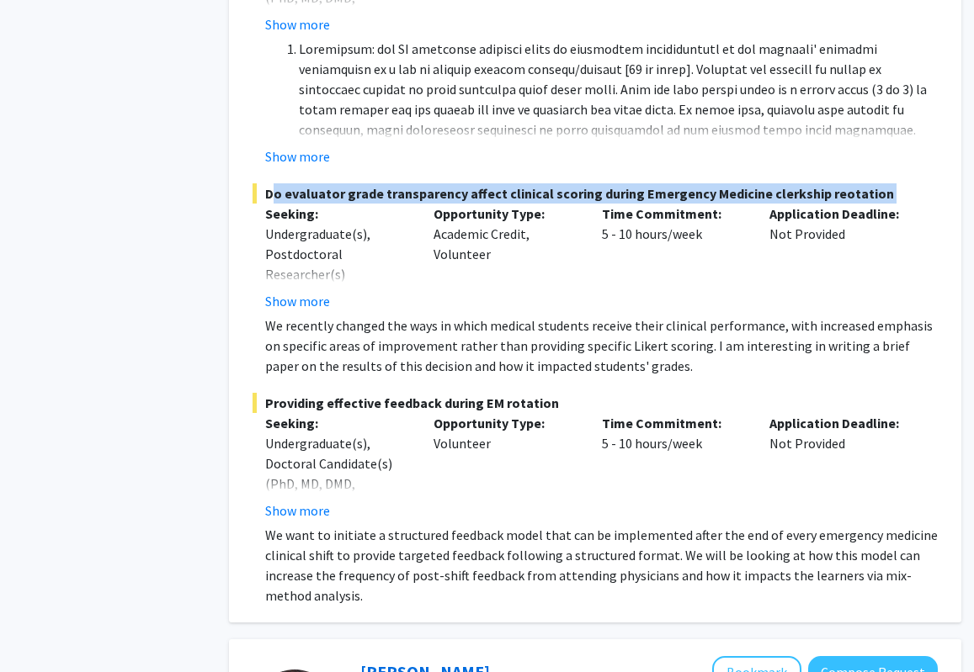
scroll to position [840, 36]
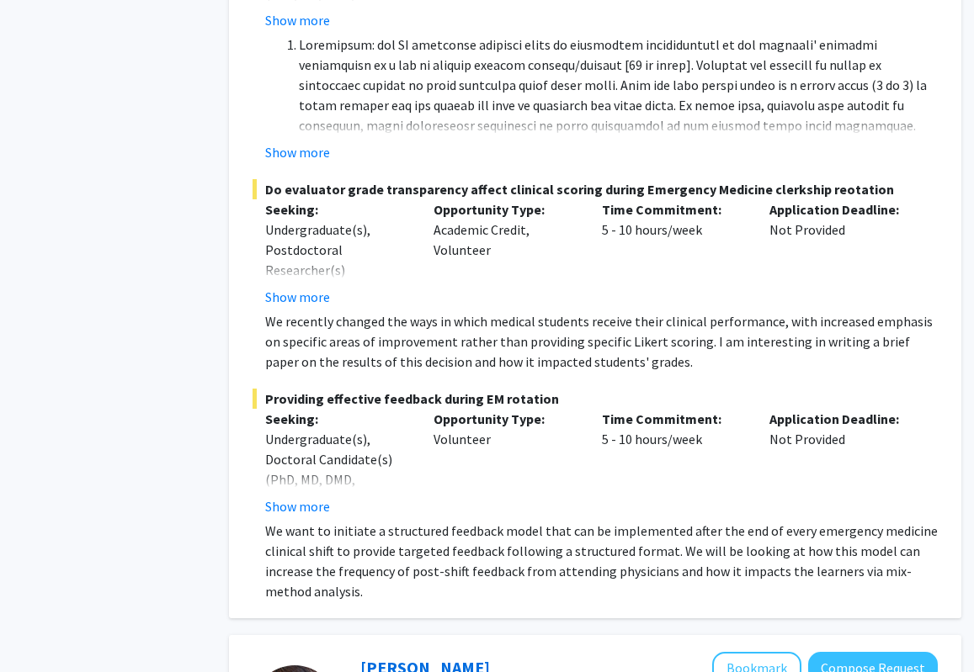
click at [425, 389] on span "Providing effective feedback during EM rotation" at bounding box center [594, 399] width 685 height 20
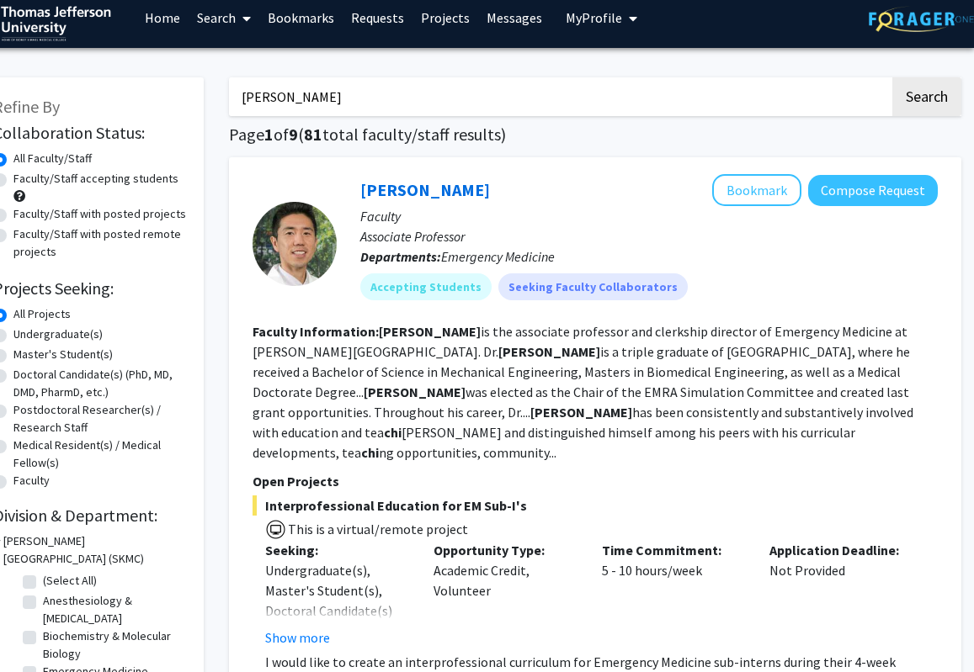
scroll to position [0, 36]
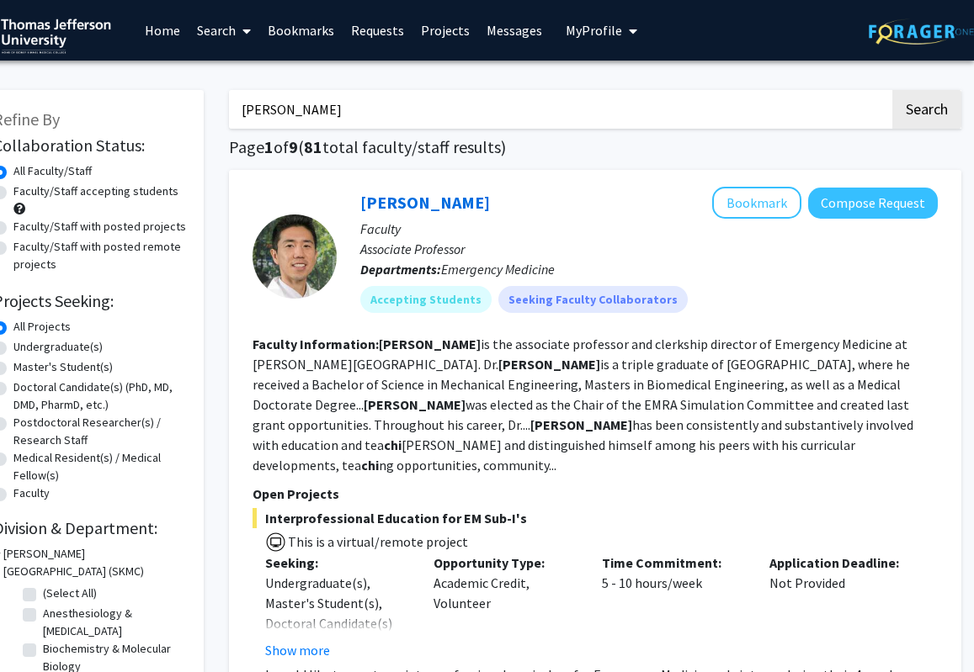
click at [379, 102] on input "[PERSON_NAME]" at bounding box center [559, 109] width 661 height 39
type input "X"
paste input "18. [PERSON_NAME]"
click at [263, 114] on input "18. [PERSON_NAME]" at bounding box center [559, 109] width 661 height 39
click at [705, 90] on button "Search" at bounding box center [926, 109] width 69 height 39
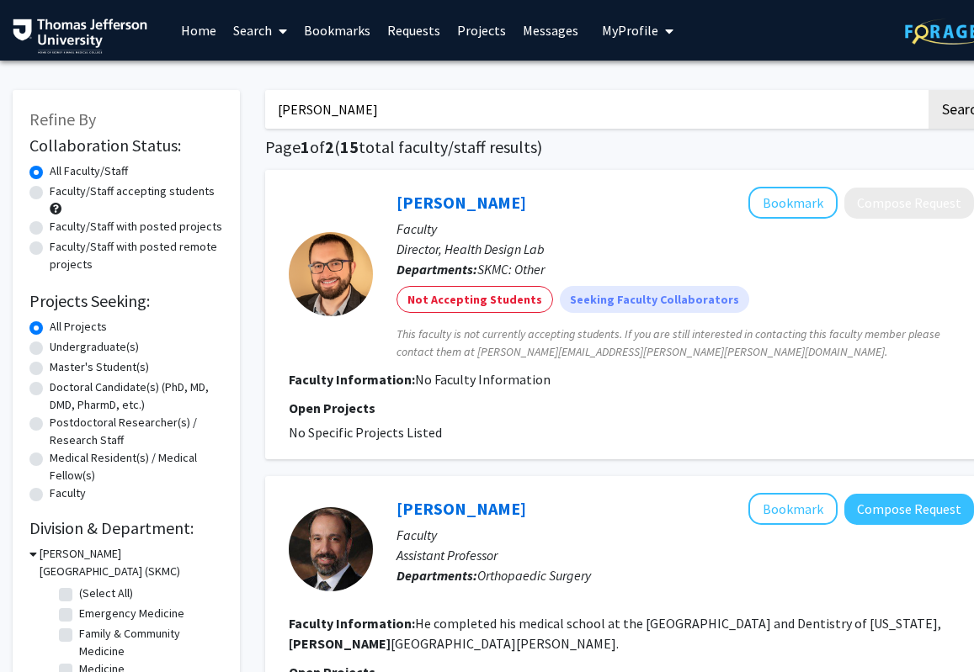
click at [333, 119] on input "[PERSON_NAME]" at bounding box center [595, 109] width 661 height 39
paste input "2. [PERSON_NAME]"
click at [298, 115] on input "2. [PERSON_NAME]" at bounding box center [595, 109] width 661 height 39
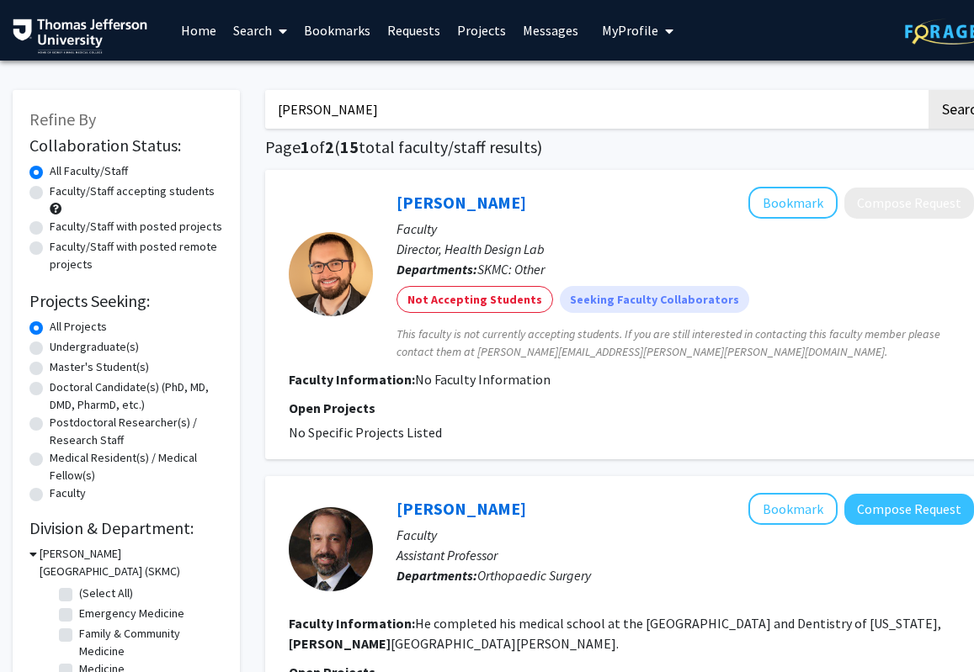
click at [705, 90] on button "Search" at bounding box center [962, 109] width 69 height 39
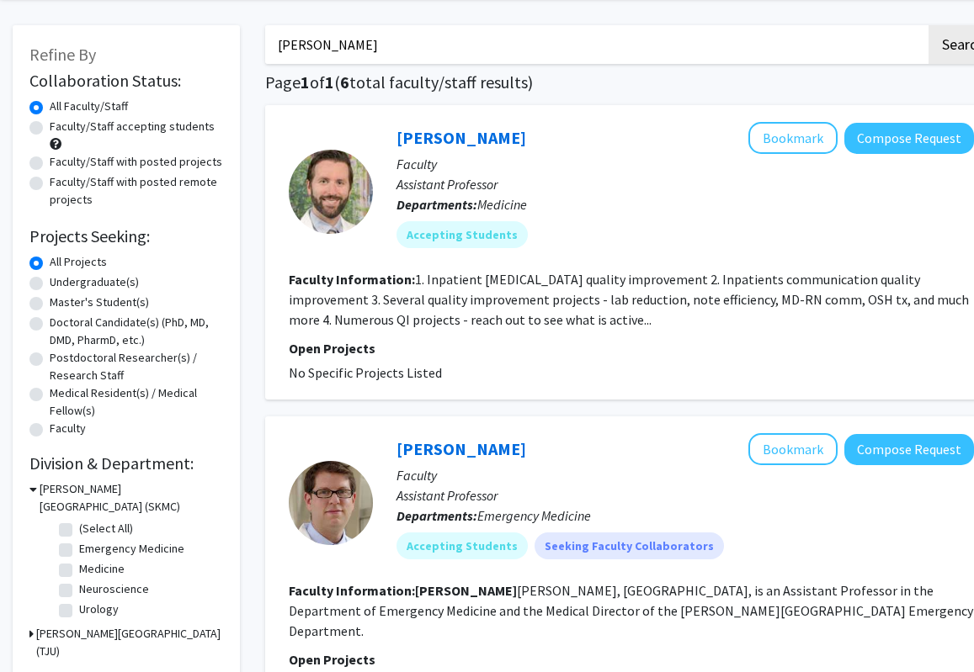
scroll to position [65, 36]
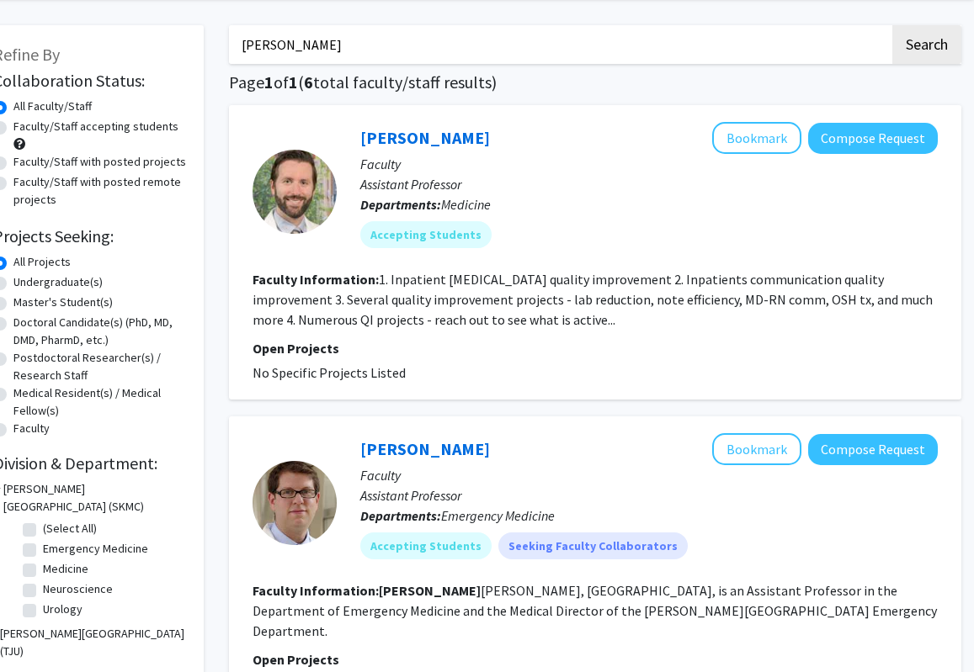
click at [480, 41] on input "[PERSON_NAME]" at bounding box center [559, 44] width 661 height 39
paste input "1. [PERSON_NAME]"
click at [264, 46] on input "1. [PERSON_NAME]" at bounding box center [559, 44] width 661 height 39
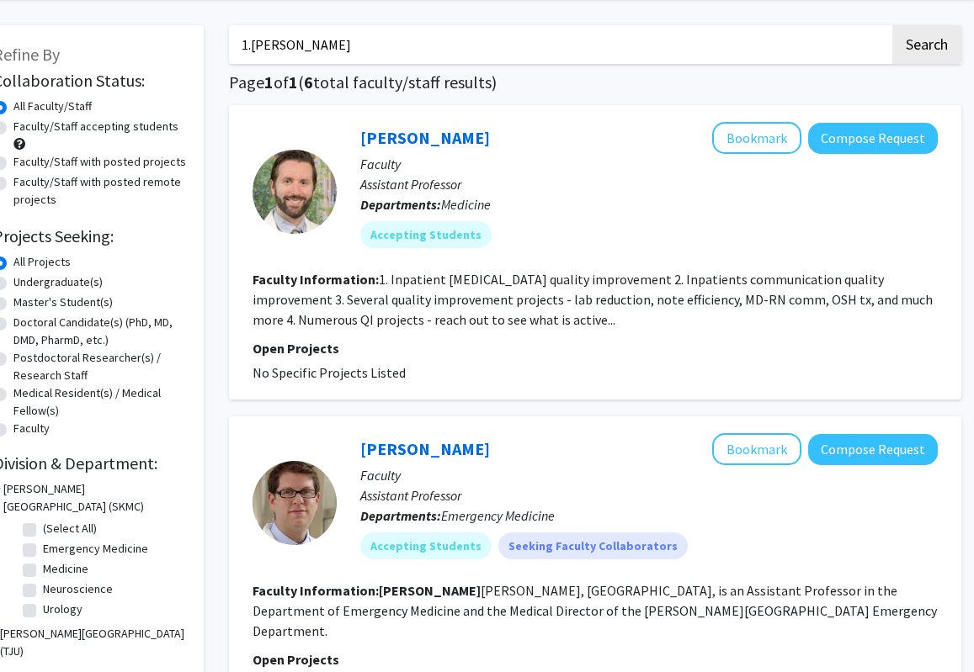
click at [705, 25] on button "Search" at bounding box center [926, 44] width 69 height 39
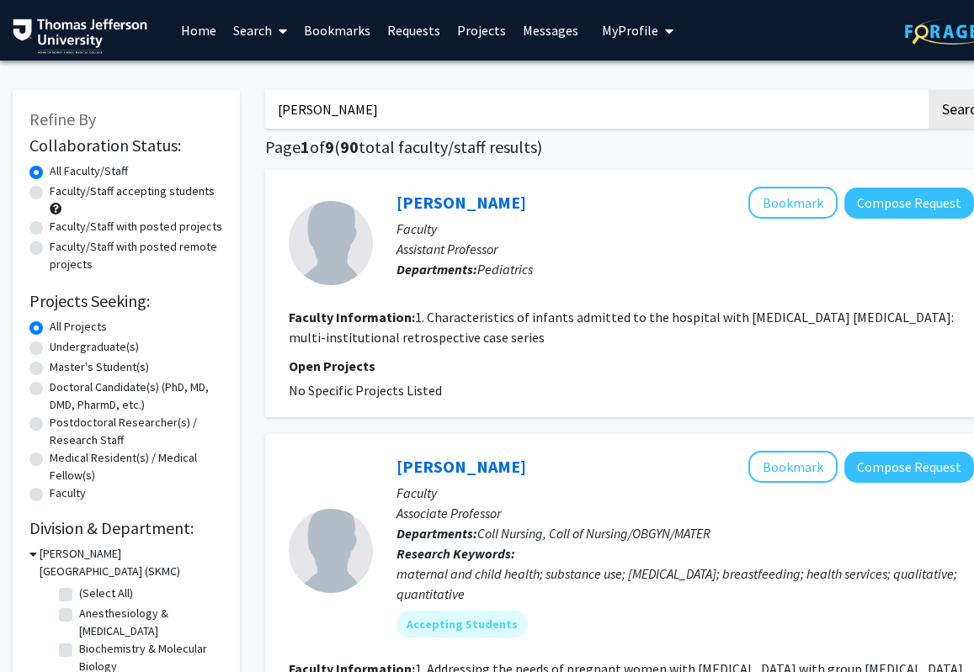
drag, startPoint x: 365, startPoint y: 114, endPoint x: 280, endPoint y: 111, distance: 85.0
click at [280, 111] on input "[PERSON_NAME]" at bounding box center [595, 109] width 661 height 39
paste input "23. [PERSON_NAME]"
click at [299, 109] on input "23. [PERSON_NAME]" at bounding box center [595, 109] width 661 height 39
click at [705, 90] on button "Search" at bounding box center [962, 109] width 69 height 39
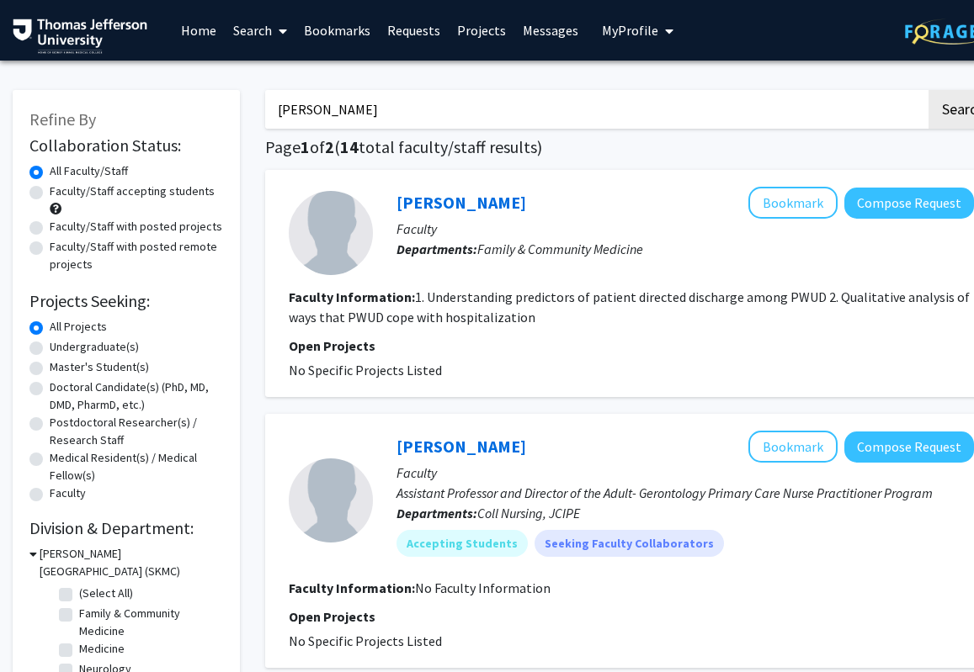
click at [329, 110] on input "[PERSON_NAME]" at bounding box center [595, 109] width 661 height 39
paste input "20. [PERSON_NAME]"
click at [301, 108] on input "20. [PERSON_NAME]" at bounding box center [595, 109] width 661 height 39
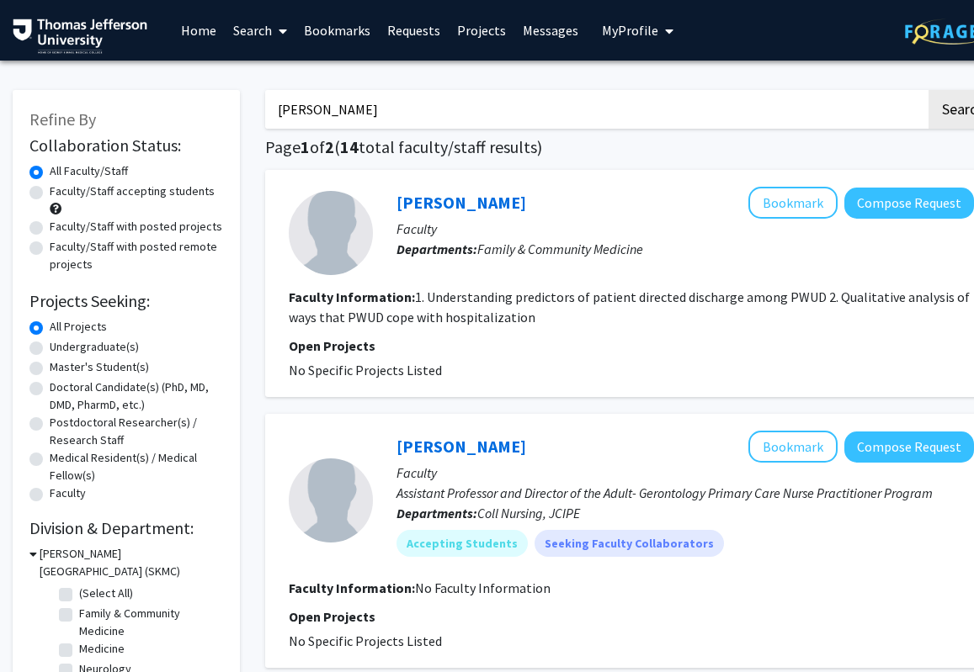
type input "[PERSON_NAME]"
click at [705, 90] on button "Search" at bounding box center [962, 109] width 69 height 39
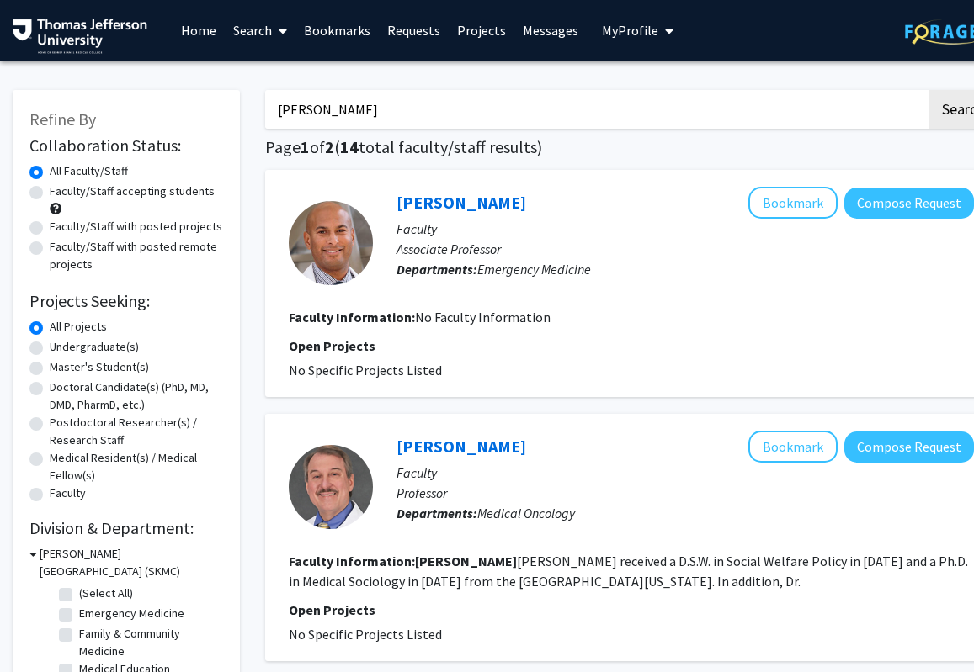
drag, startPoint x: 403, startPoint y: 109, endPoint x: 277, endPoint y: 124, distance: 127.1
click at [277, 124] on input "[PERSON_NAME]" at bounding box center [595, 109] width 661 height 39
paste input "29. [PERSON_NAME]"
click at [300, 109] on input "29. [PERSON_NAME]" at bounding box center [595, 109] width 661 height 39
type input "[PERSON_NAME]"
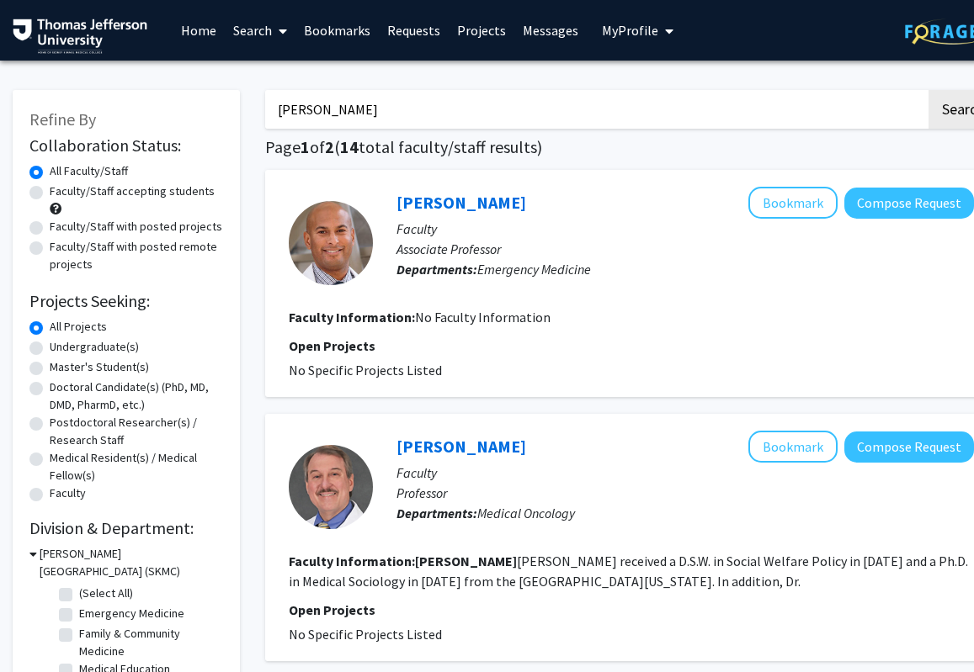
click at [705, 90] on button "Search" at bounding box center [962, 109] width 69 height 39
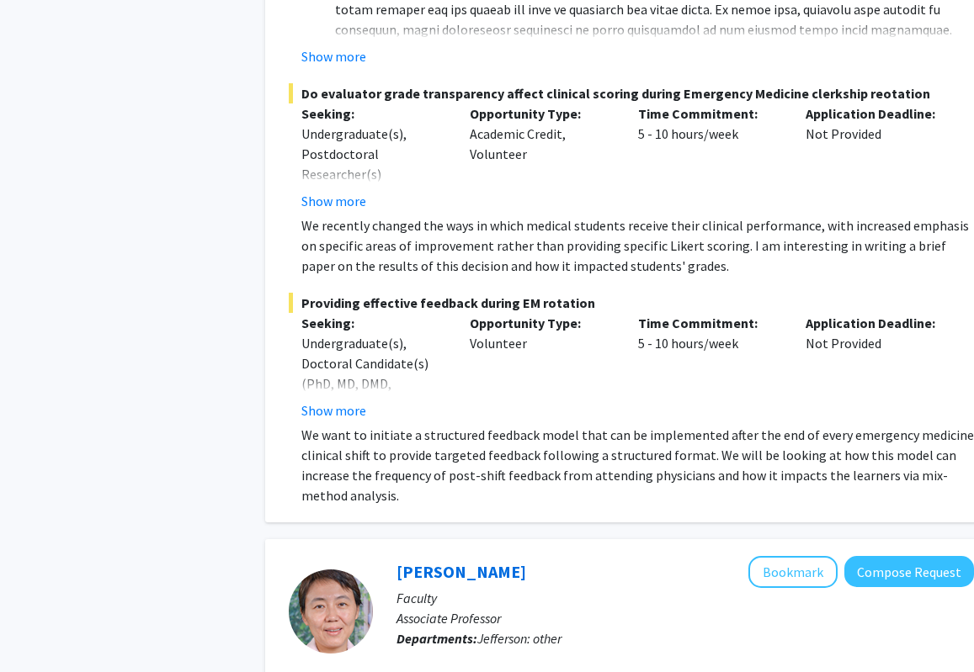
scroll to position [937, 0]
